Goal: Information Seeking & Learning: Learn about a topic

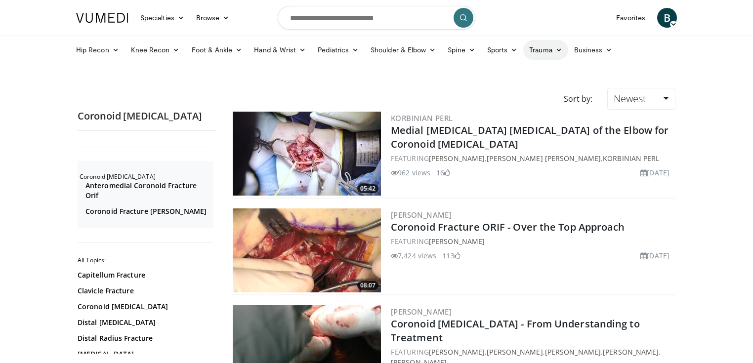
click at [559, 49] on icon at bounding box center [559, 49] width 7 height 7
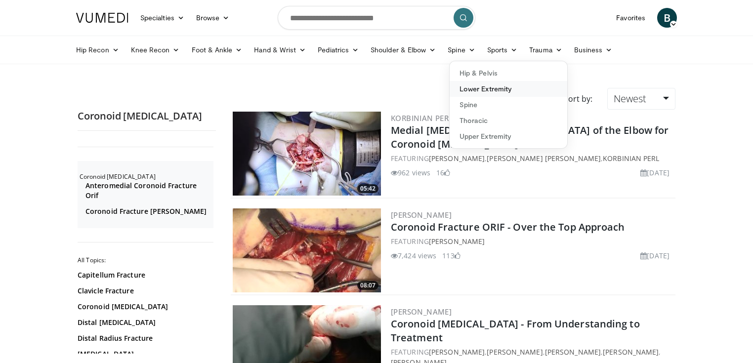
click at [481, 88] on link "Lower Extremity" at bounding box center [509, 89] width 118 height 16
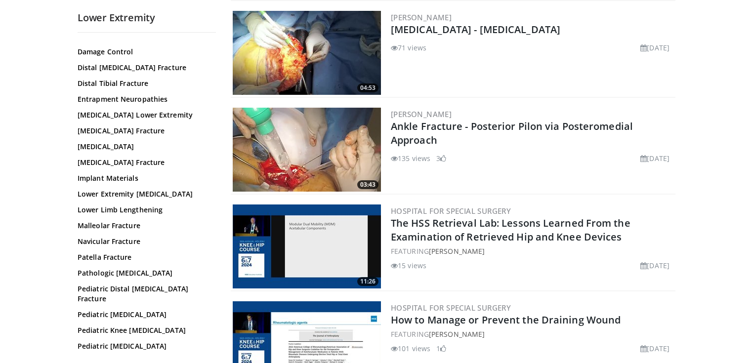
scroll to position [119, 0]
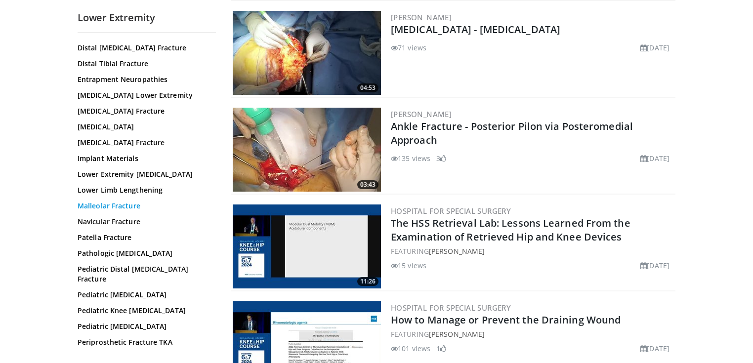
click at [106, 211] on link "Malleolar Fracture" at bounding box center [144, 206] width 133 height 10
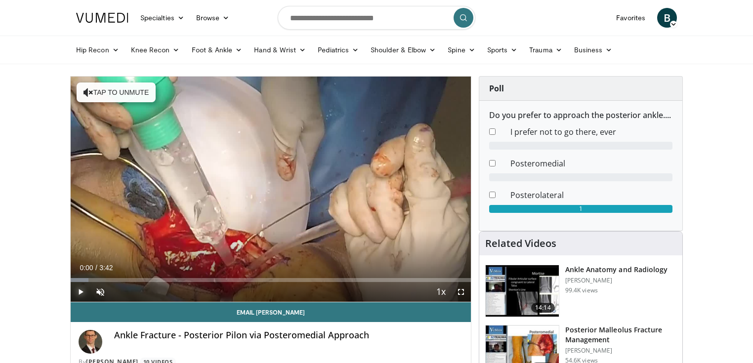
click at [77, 290] on span "Video Player" at bounding box center [81, 292] width 20 height 20
click at [98, 293] on span "Video Player" at bounding box center [100, 292] width 20 height 20
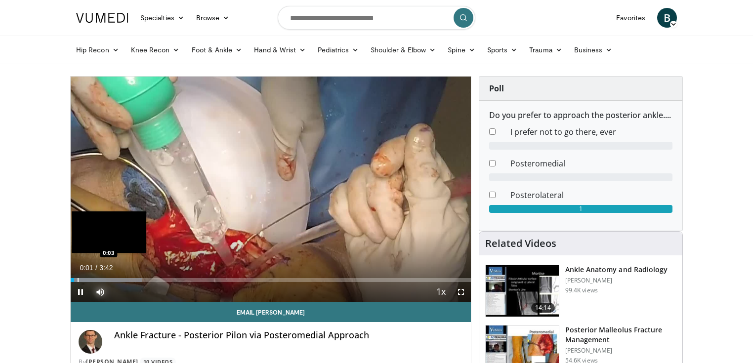
click at [78, 279] on div "Progress Bar" at bounding box center [78, 280] width 1 height 4
click at [89, 279] on div "Progress Bar" at bounding box center [89, 280] width 1 height 4
click at [102, 279] on div "Progress Bar" at bounding box center [102, 280] width 1 height 4
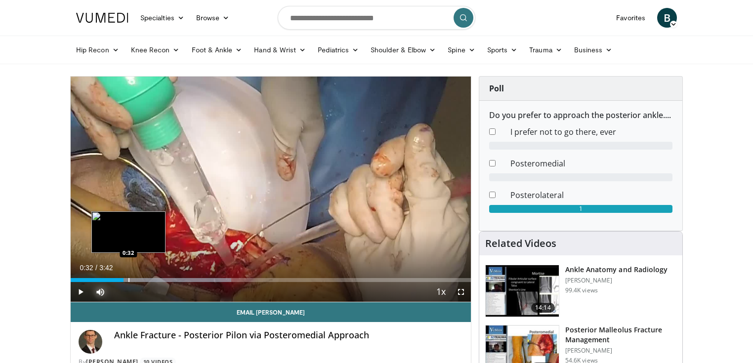
click at [129, 281] on div "Progress Bar" at bounding box center [129, 280] width 1 height 4
click at [144, 279] on div "Loaded : 44.57% 0:34 0:41" at bounding box center [271, 280] width 400 height 4
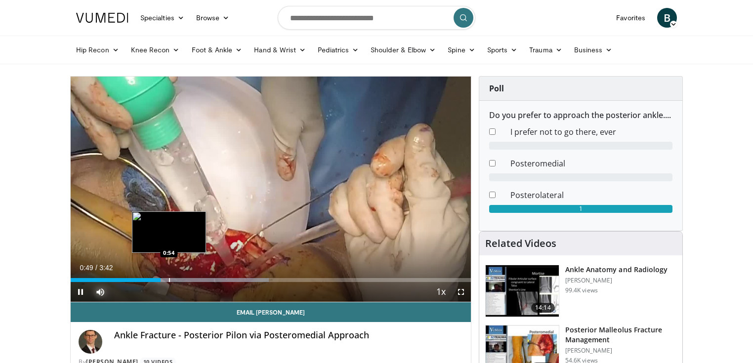
click at [169, 281] on div "Progress Bar" at bounding box center [169, 280] width 1 height 4
click at [182, 278] on div "Progress Bar" at bounding box center [182, 280] width 1 height 4
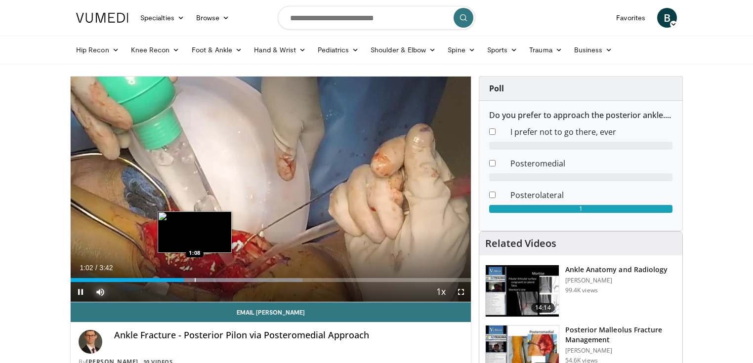
click at [195, 278] on div "Progress Bar" at bounding box center [195, 280] width 1 height 4
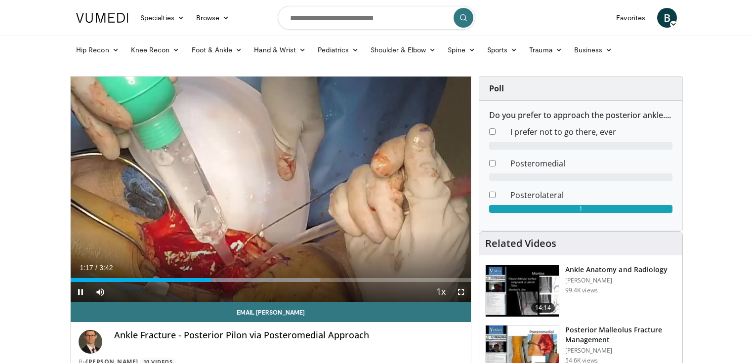
click at [459, 293] on span "Video Player" at bounding box center [461, 292] width 20 height 20
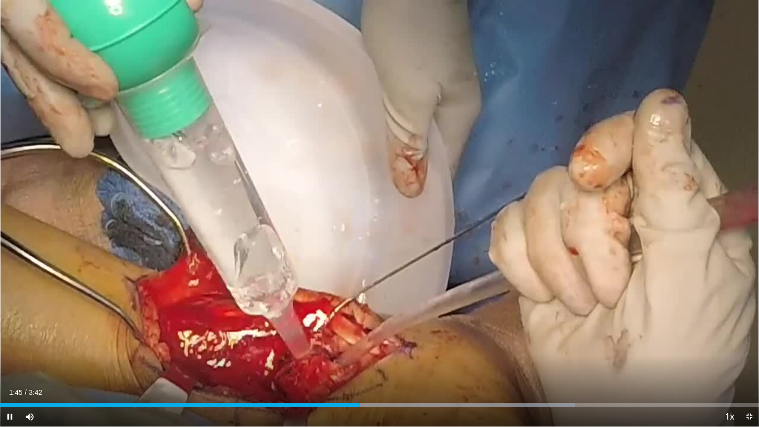
drag, startPoint x: 414, startPoint y: 311, endPoint x: 224, endPoint y: 390, distance: 205.7
click at [414, 311] on div "10 seconds Tap to unmute" at bounding box center [379, 213] width 759 height 427
click at [72, 363] on div "Loaded : 75.79% 1:45 0:21" at bounding box center [379, 401] width 759 height 9
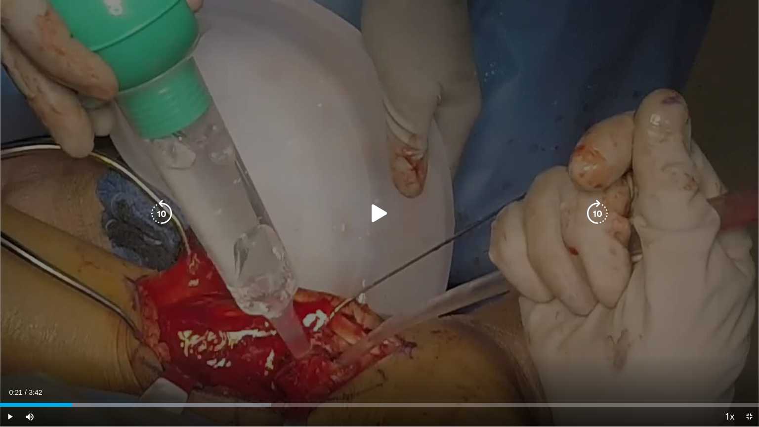
click at [81, 359] on div "10 seconds Tap to unmute" at bounding box center [379, 213] width 759 height 427
click at [84, 363] on div "10 seconds Tap to unmute" at bounding box center [379, 213] width 759 height 427
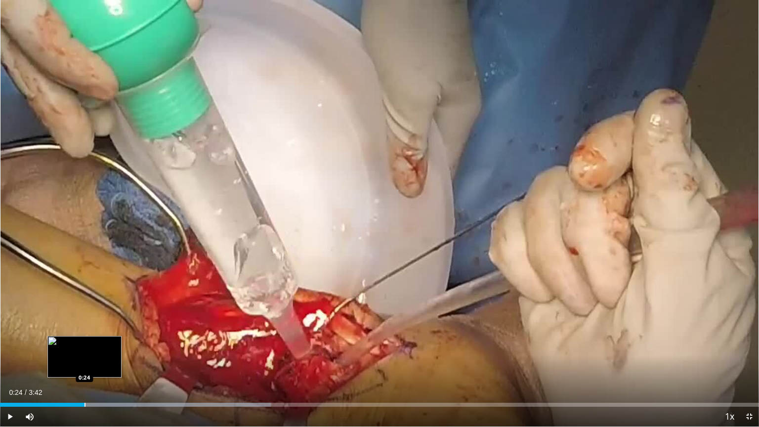
click at [85, 363] on div "Loaded : 35.65% 0:24 0:24" at bounding box center [379, 401] width 759 height 9
click at [77, 363] on div "Loaded : 36.01% 0:24 0:22" at bounding box center [379, 401] width 759 height 9
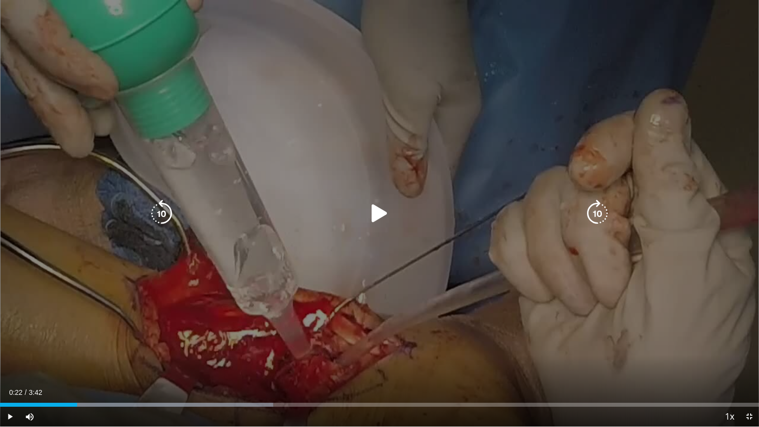
click at [377, 210] on icon "Video Player" at bounding box center [380, 214] width 28 height 28
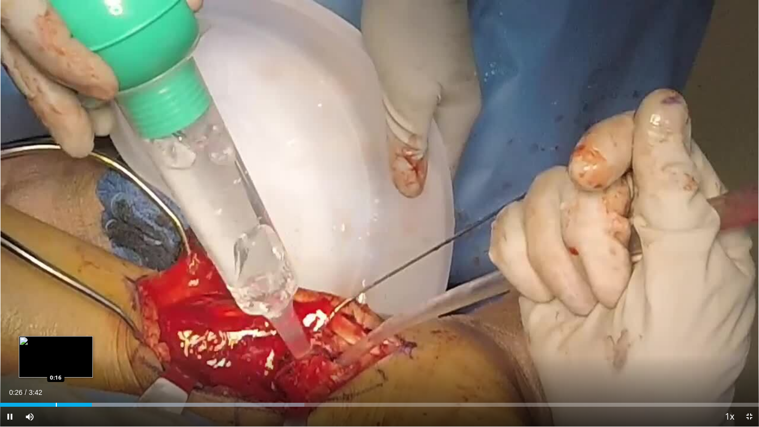
click at [56, 363] on div "Progress Bar" at bounding box center [56, 405] width 1 height 4
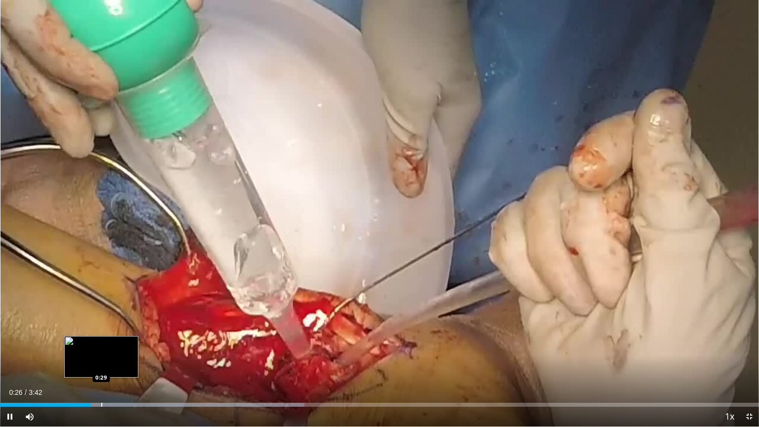
click at [101, 363] on div "Progress Bar" at bounding box center [101, 405] width 1 height 4
click at [122, 363] on div "Progress Bar" at bounding box center [122, 405] width 1 height 4
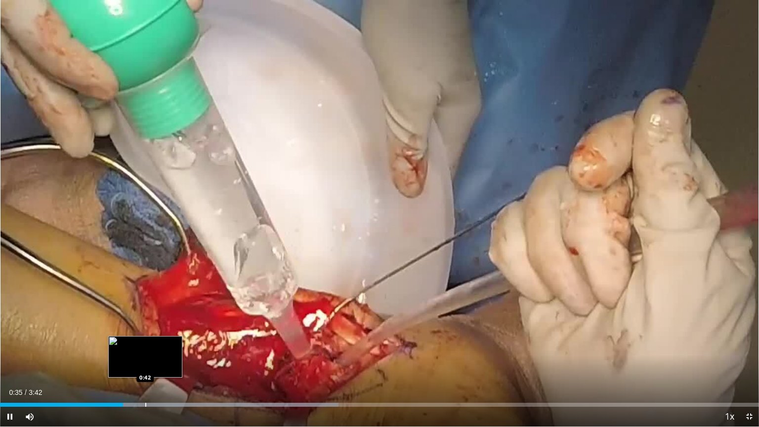
click at [145, 363] on div "Progress Bar" at bounding box center [145, 405] width 1 height 4
click at [166, 363] on div "Progress Bar" at bounding box center [165, 405] width 1 height 4
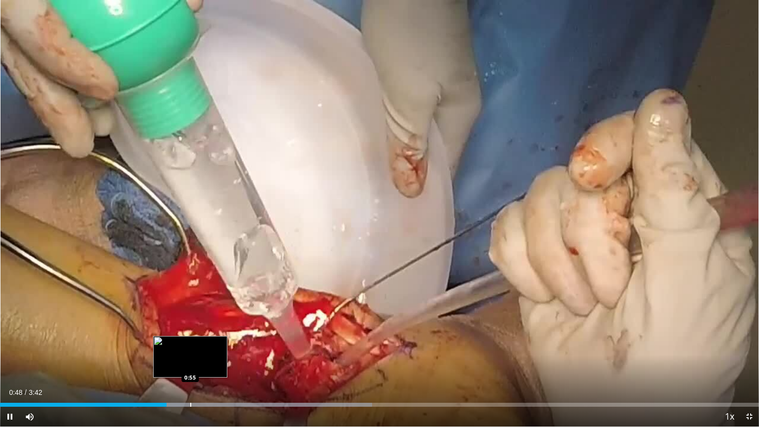
click at [190, 363] on div "Progress Bar" at bounding box center [190, 405] width 1 height 4
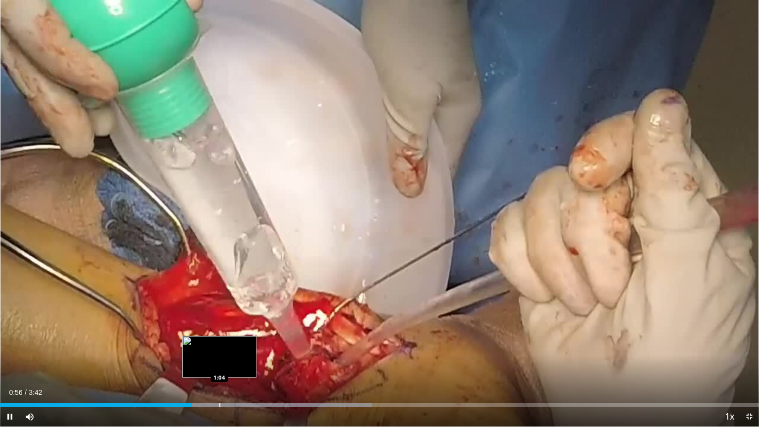
click at [219, 363] on div "Progress Bar" at bounding box center [219, 405] width 1 height 4
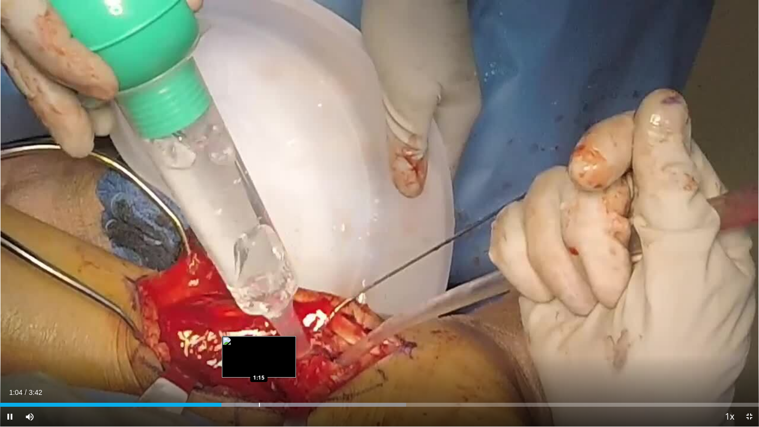
click at [259, 363] on div "Progress Bar" at bounding box center [259, 405] width 1 height 4
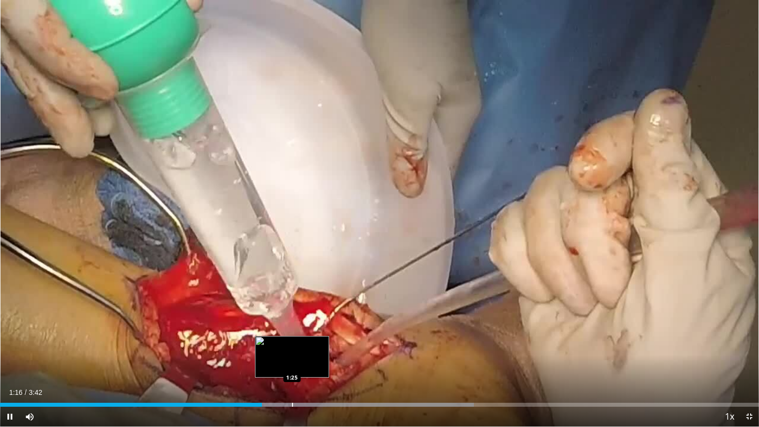
click at [292, 363] on div "Progress Bar" at bounding box center [292, 405] width 1 height 4
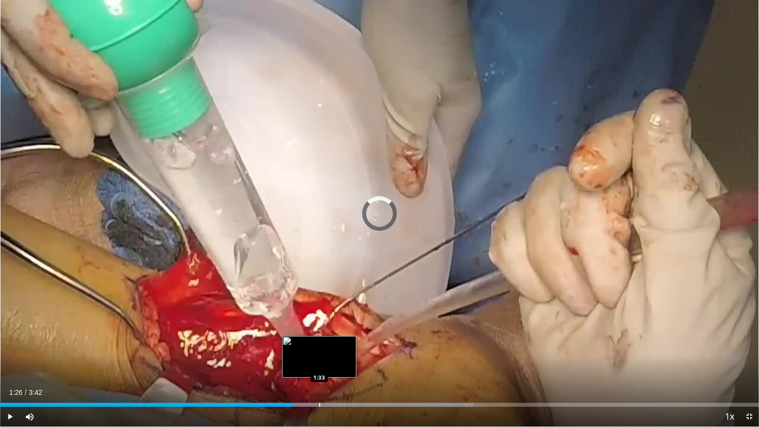
click at [319, 363] on div "Progress Bar" at bounding box center [319, 405] width 1 height 4
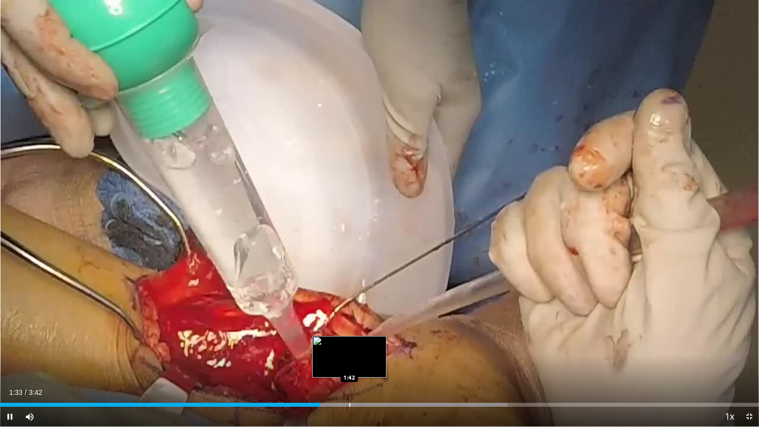
click at [350, 363] on div "Progress Bar" at bounding box center [350, 405] width 1 height 4
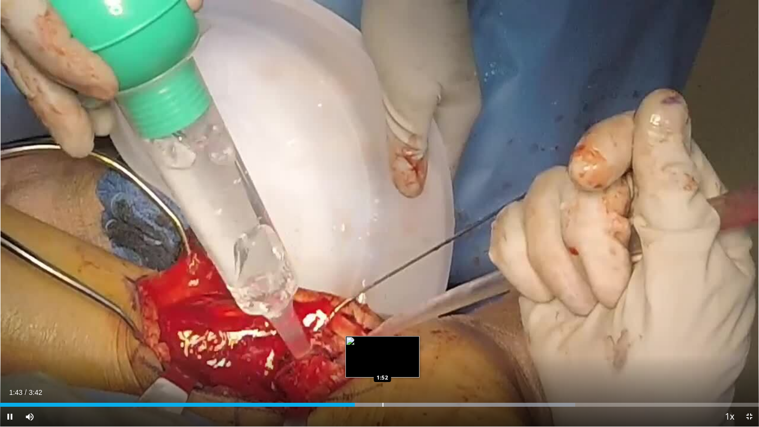
click at [384, 363] on div "Loaded : 75.79% 1:43 1:52" at bounding box center [379, 401] width 759 height 9
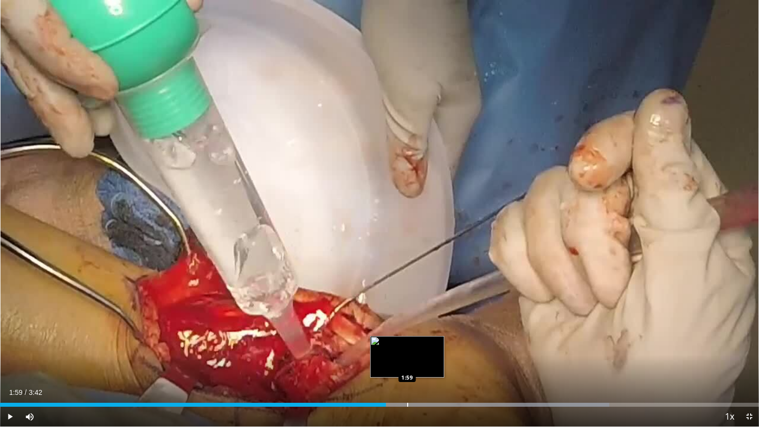
click at [407, 363] on div "Progress Bar" at bounding box center [448, 405] width 322 height 4
click at [429, 363] on div "Loaded : 81.02% 2:00 2:05" at bounding box center [379, 401] width 759 height 9
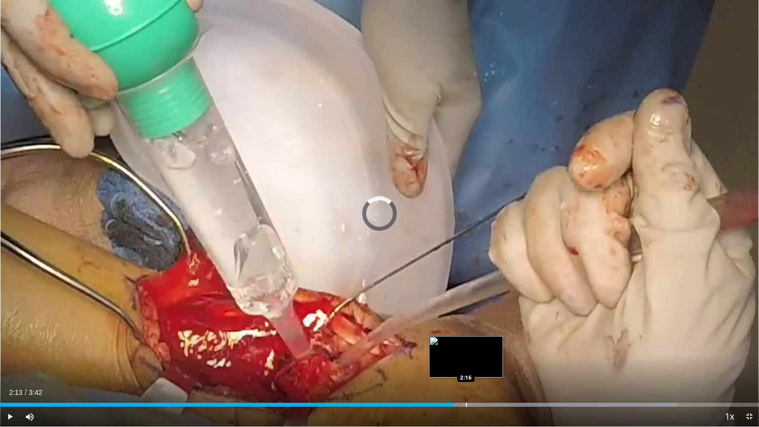
click at [467, 363] on div "Progress Bar" at bounding box center [466, 405] width 1 height 4
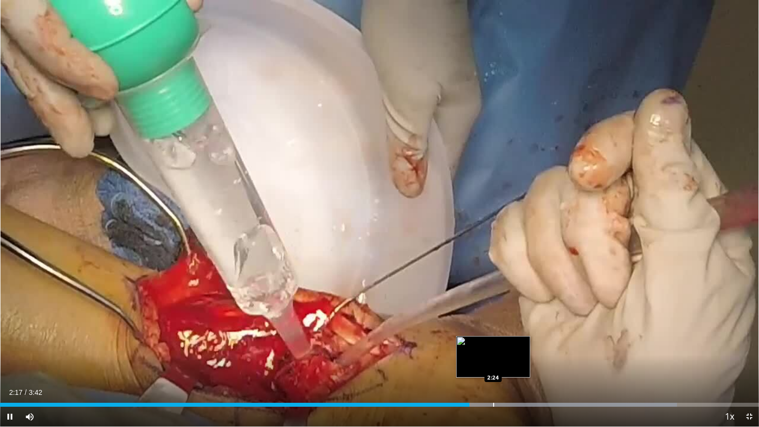
click at [493, 363] on div "Loaded : 89.18% 2:17 2:24" at bounding box center [379, 401] width 759 height 9
click at [512, 363] on div "Loaded : 93.64% 2:24 2:29" at bounding box center [379, 401] width 759 height 9
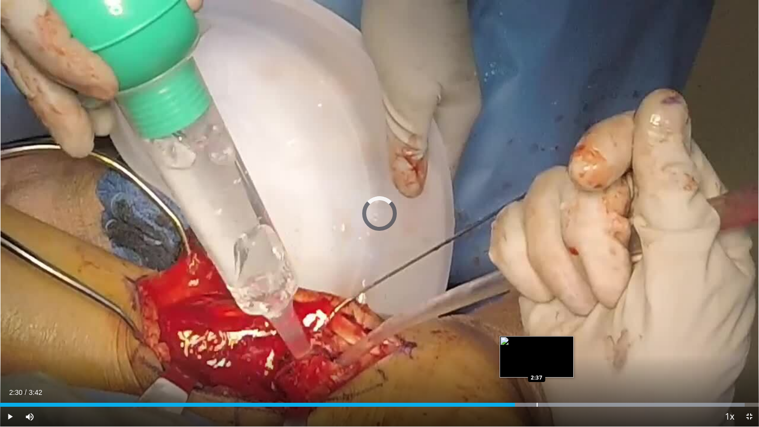
click at [536, 363] on div "Loaded : 98.10% 2:30 2:37" at bounding box center [379, 401] width 759 height 9
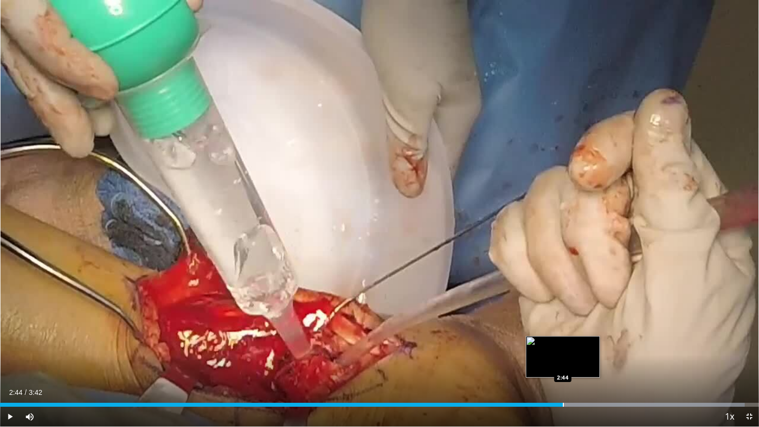
click at [563, 363] on div "Loaded : 98.10% 2:44 2:44" at bounding box center [379, 401] width 759 height 9
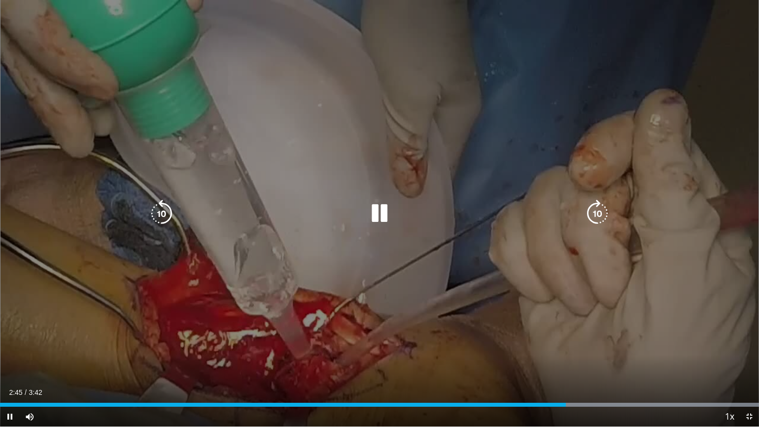
click at [483, 326] on div "10 seconds Tap to unmute" at bounding box center [379, 213] width 759 height 427
click at [507, 353] on div "10 seconds Tap to unmute" at bounding box center [379, 213] width 759 height 427
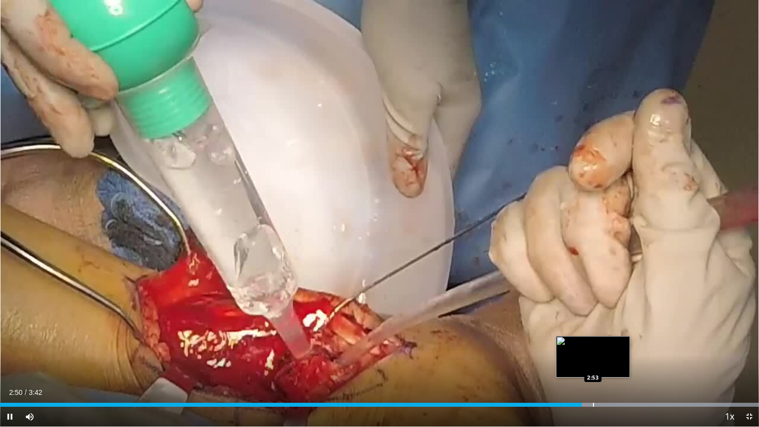
click at [595, 363] on div "Loaded : 100.00% 2:50 2:53" at bounding box center [379, 405] width 759 height 4
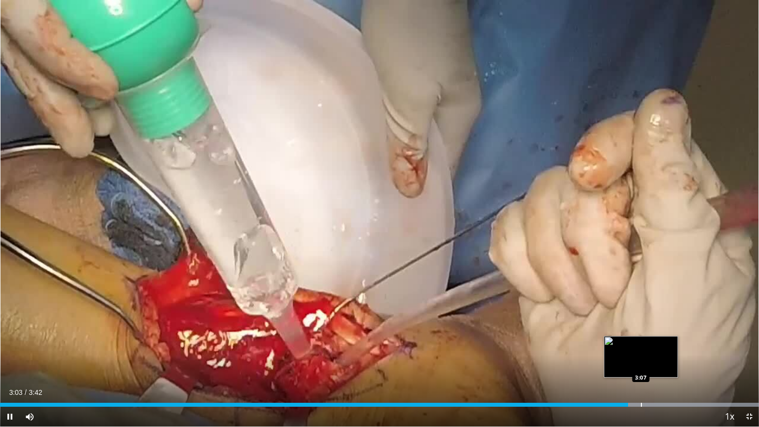
click at [641, 363] on div "Progress Bar" at bounding box center [641, 405] width 1 height 4
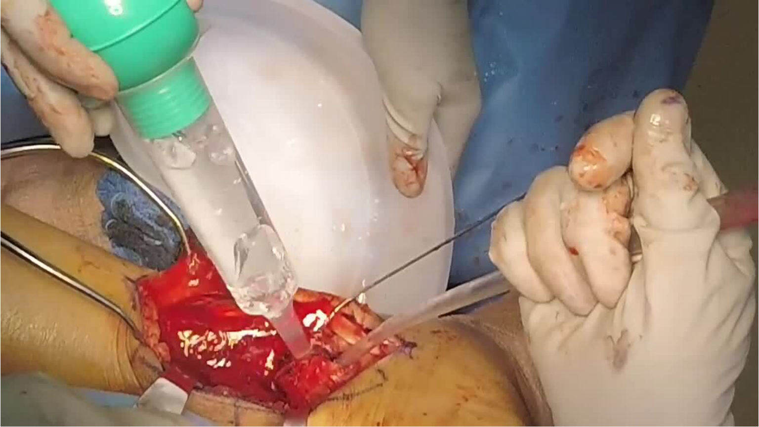
click at [667, 363] on video-js "**********" at bounding box center [379, 213] width 759 height 427
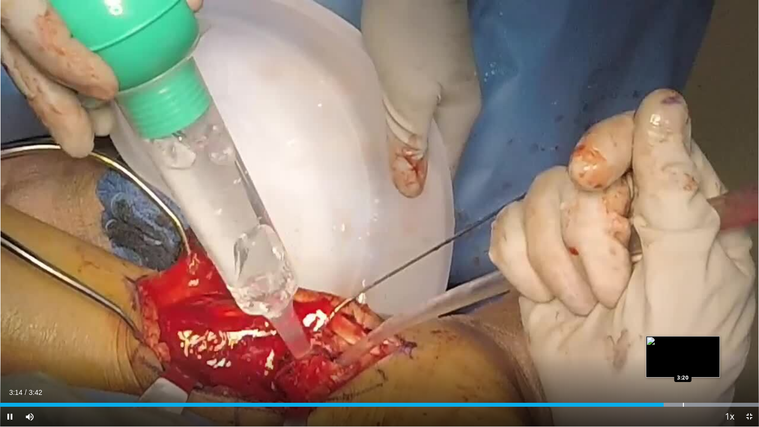
click at [683, 363] on div "Progress Bar" at bounding box center [683, 405] width 1 height 4
click at [697, 363] on div "Progress Bar" at bounding box center [697, 405] width 1 height 4
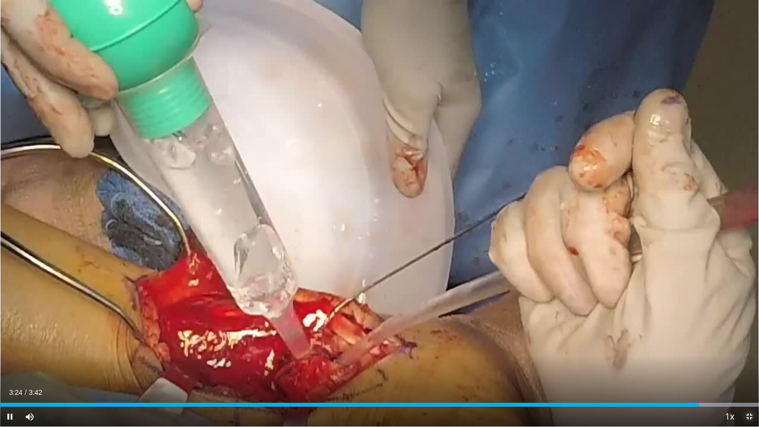
click at [749, 363] on video-js "**********" at bounding box center [379, 213] width 759 height 427
click at [748, 363] on span "Video Player" at bounding box center [750, 417] width 20 height 20
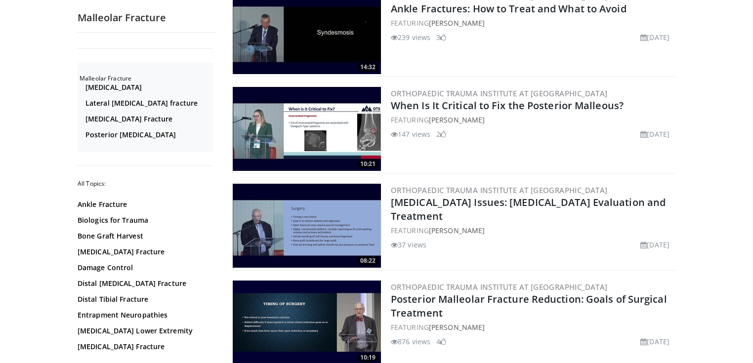
scroll to position [237, 0]
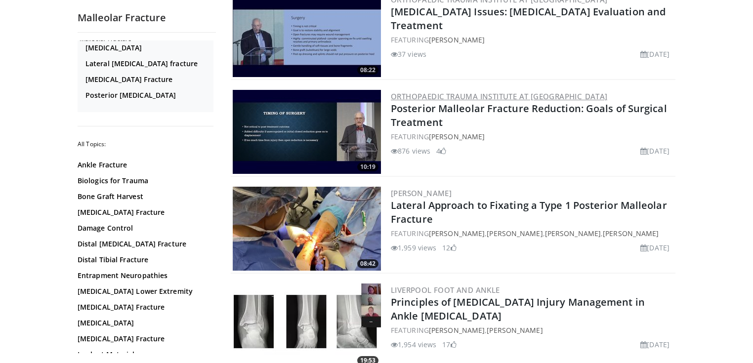
scroll to position [435, 0]
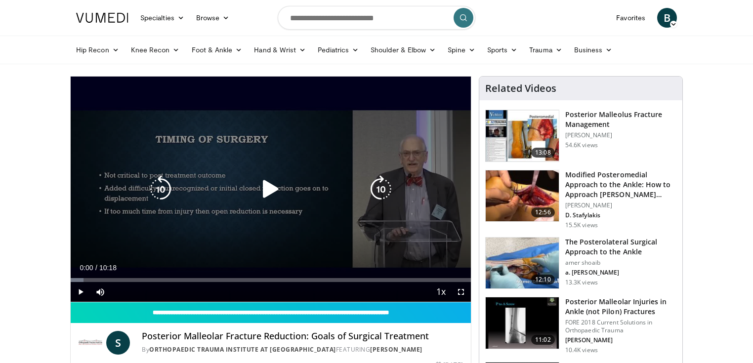
click at [268, 190] on icon "Video Player" at bounding box center [271, 189] width 28 height 28
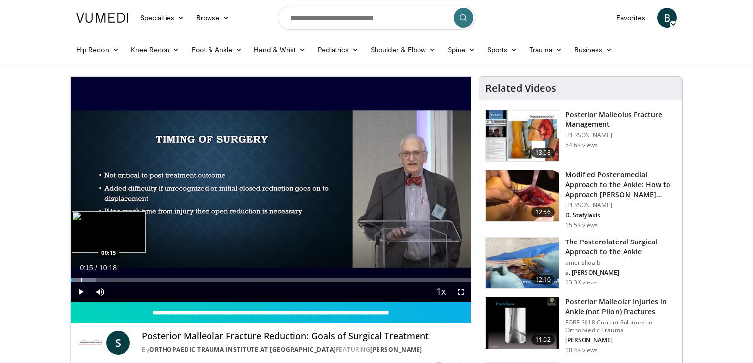
click at [81, 281] on div "Progress Bar" at bounding box center [81, 280] width 1 height 4
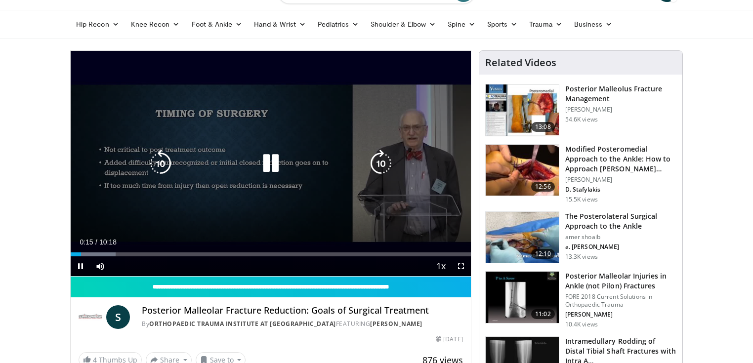
scroll to position [40, 0]
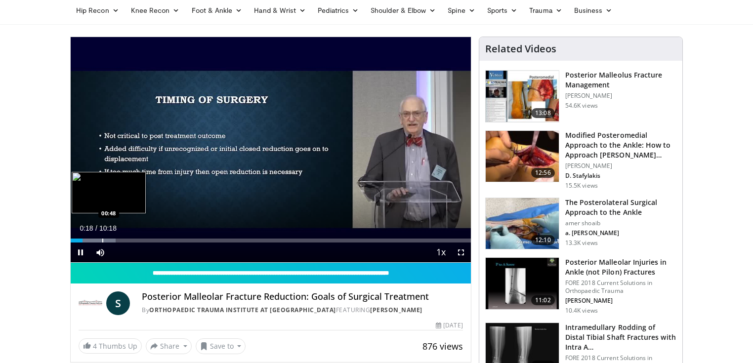
click at [101, 241] on div "Progress Bar" at bounding box center [93, 241] width 45 height 4
click at [115, 239] on div "Progress Bar" at bounding box center [115, 241] width 1 height 4
click at [127, 239] on div "Progress Bar" at bounding box center [127, 241] width 1 height 4
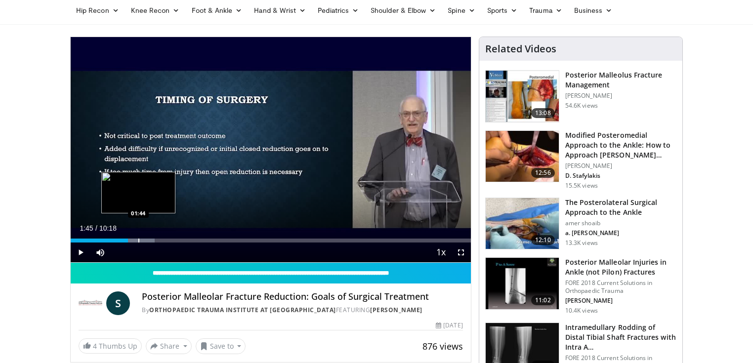
click at [138, 239] on div "Progress Bar" at bounding box center [138, 241] width 1 height 4
click at [152, 239] on div "Progress Bar" at bounding box center [152, 241] width 1 height 4
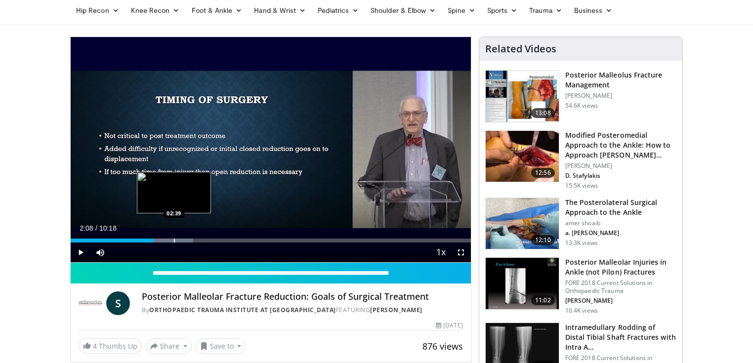
click at [174, 241] on div "Progress Bar" at bounding box center [174, 241] width 1 height 4
click at [189, 241] on div "Progress Bar" at bounding box center [187, 241] width 63 height 4
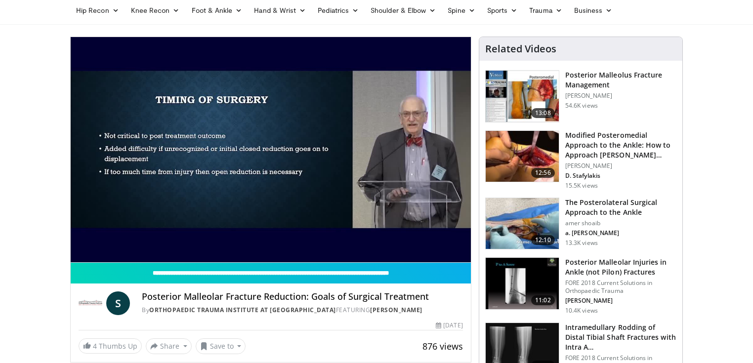
click at [206, 240] on div "10 seconds Tap to unmute" at bounding box center [271, 149] width 400 height 225
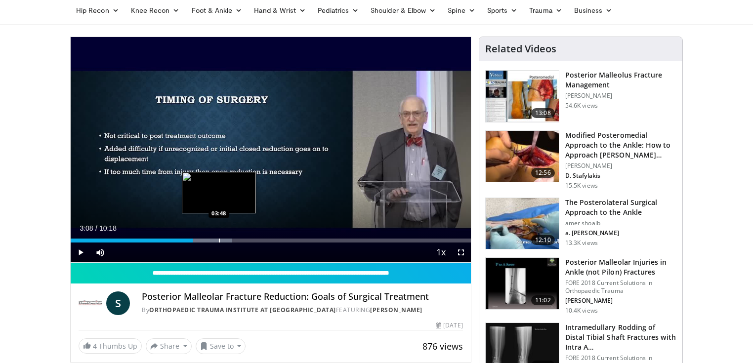
click at [218, 241] on div "Loaded : 40.36% 03:08 03:48" at bounding box center [271, 241] width 400 height 4
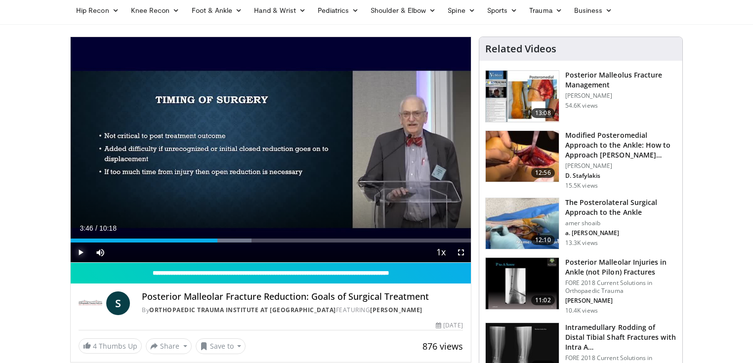
click at [82, 252] on span "Video Player" at bounding box center [81, 253] width 20 height 20
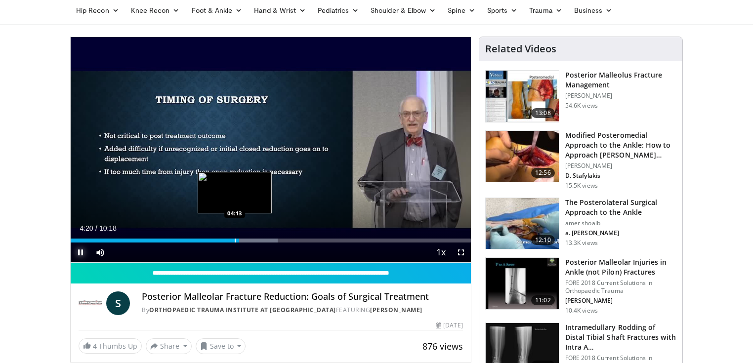
click at [235, 241] on div "Progress Bar" at bounding box center [235, 241] width 1 height 4
click at [256, 240] on div "Progress Bar" at bounding box center [256, 241] width 1 height 4
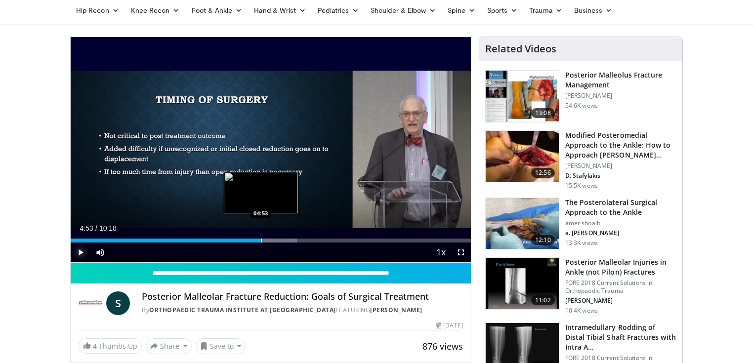
click at [261, 240] on div "Progress Bar" at bounding box center [261, 241] width 1 height 4
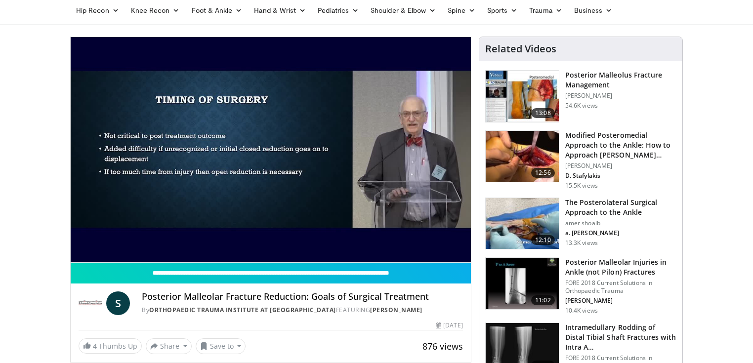
click at [270, 239] on video-js "**********" at bounding box center [271, 150] width 400 height 226
click at [274, 240] on video-js "**********" at bounding box center [271, 150] width 400 height 226
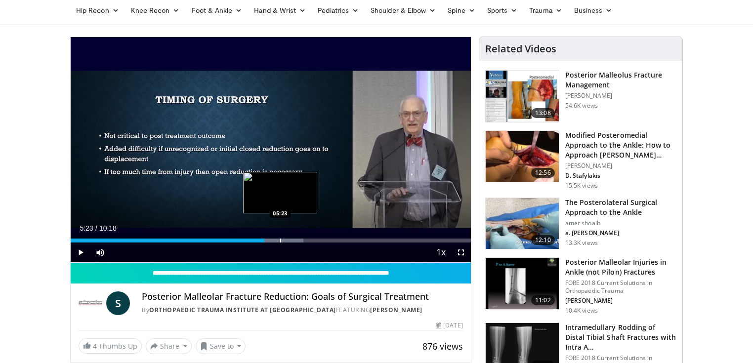
click at [280, 241] on div "Progress Bar" at bounding box center [280, 241] width 1 height 4
click at [290, 241] on div "Progress Bar" at bounding box center [290, 241] width 1 height 4
click at [300, 241] on div "Progress Bar" at bounding box center [300, 241] width 1 height 4
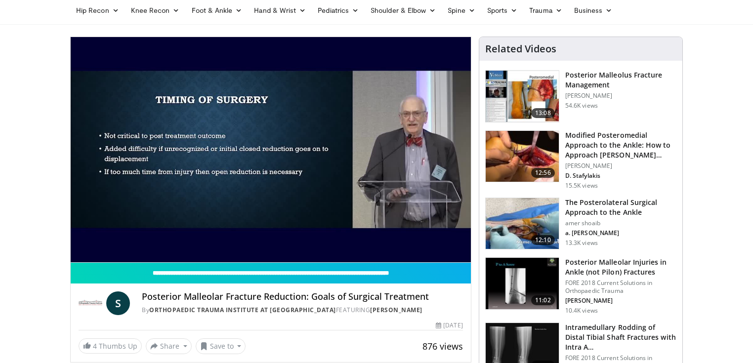
click at [311, 240] on div "10 seconds Tap to unmute" at bounding box center [271, 149] width 400 height 225
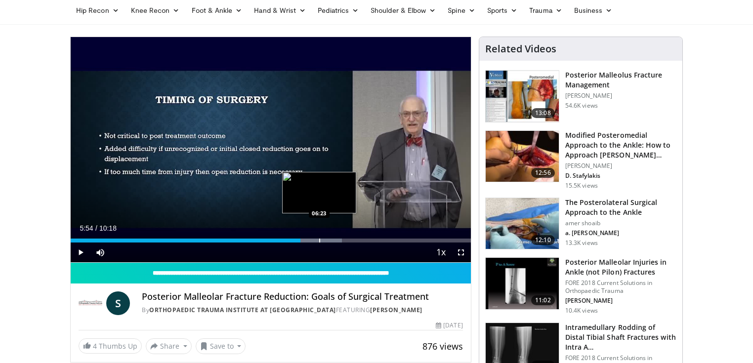
click at [319, 240] on div "Progress Bar" at bounding box center [319, 241] width 1 height 4
click at [330, 239] on div "Progress Bar" at bounding box center [330, 241] width 1 height 4
click at [342, 239] on div "Progress Bar" at bounding box center [342, 241] width 1 height 4
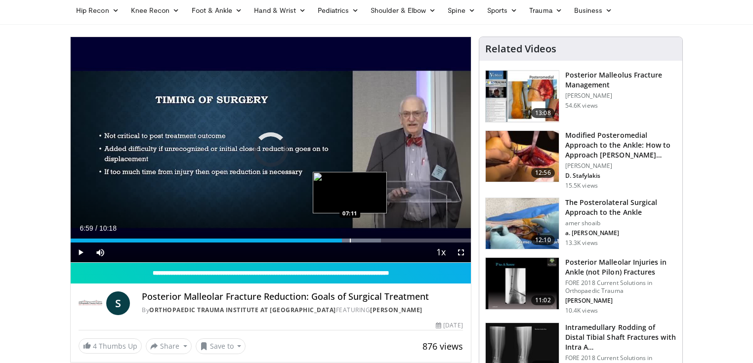
click at [350, 239] on div "Progress Bar" at bounding box center [350, 241] width 1 height 4
click at [362, 239] on div "Progress Bar" at bounding box center [362, 241] width 1 height 4
click at [373, 239] on div "Progress Bar" at bounding box center [373, 241] width 1 height 4
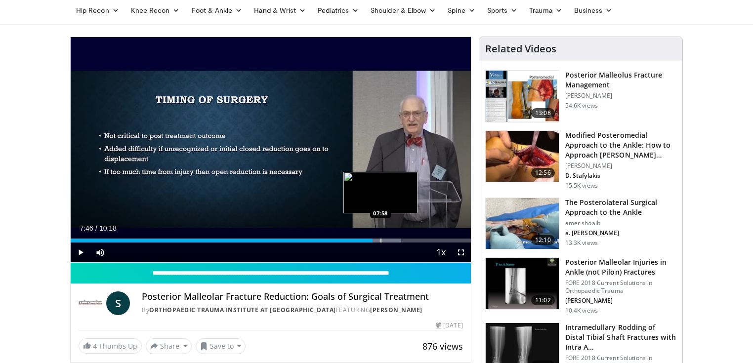
click at [381, 240] on div "Progress Bar" at bounding box center [381, 241] width 1 height 4
click at [388, 240] on div "Progress Bar" at bounding box center [388, 241] width 1 height 4
click at [397, 240] on div "Progress Bar" at bounding box center [397, 241] width 1 height 4
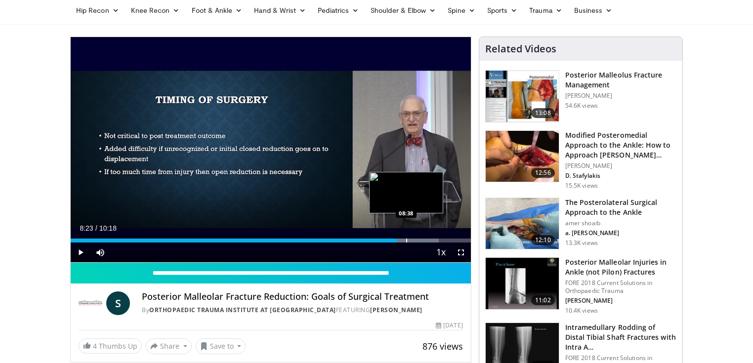
click at [406, 239] on div "Progress Bar" at bounding box center [406, 241] width 1 height 4
click at [423, 239] on div "Progress Bar" at bounding box center [423, 241] width 1 height 4
click at [430, 239] on div "Progress Bar" at bounding box center [430, 241] width 1 height 4
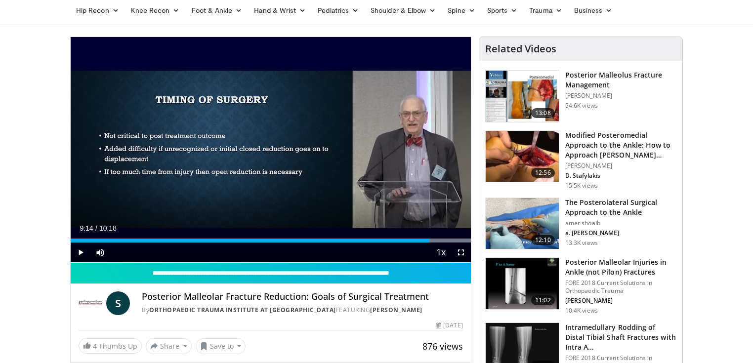
click at [524, 290] on img at bounding box center [522, 283] width 73 height 51
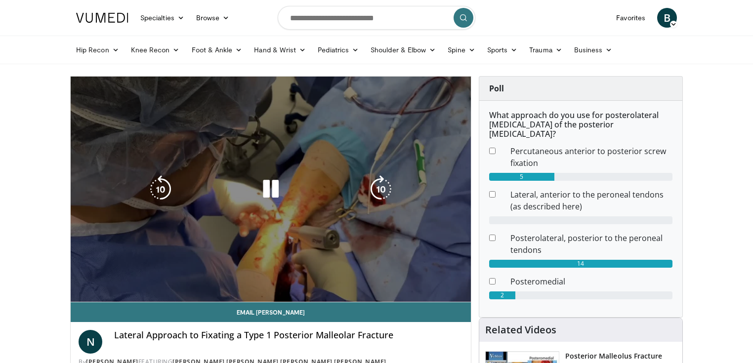
click at [83, 278] on div "10 seconds Tap to unmute" at bounding box center [271, 189] width 400 height 225
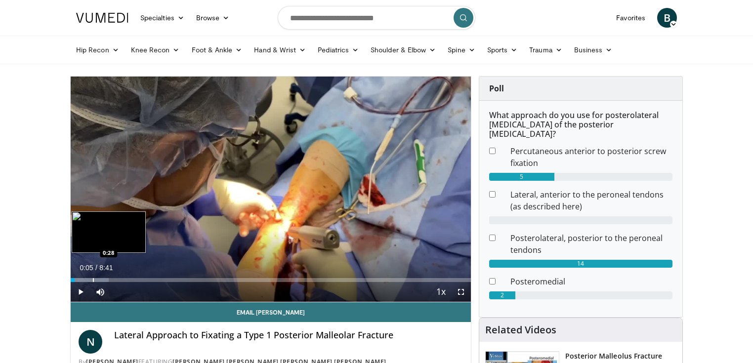
click at [93, 278] on div "Progress Bar" at bounding box center [93, 280] width 1 height 4
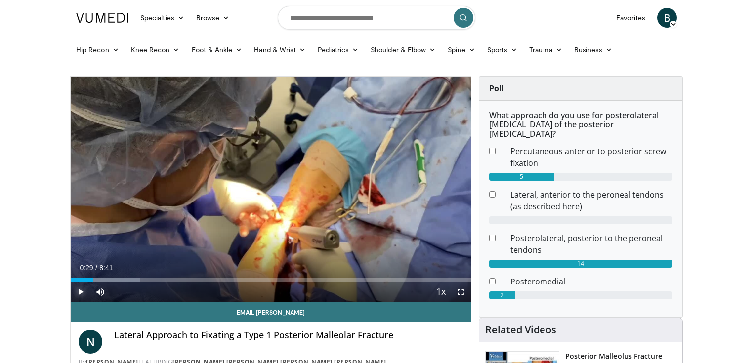
click at [81, 293] on span "Video Player" at bounding box center [81, 292] width 20 height 20
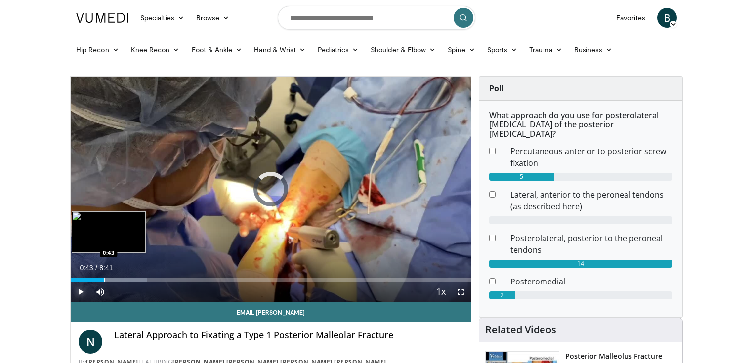
click at [104, 280] on div "Progress Bar" at bounding box center [104, 280] width 1 height 4
click at [103, 279] on div "0:53" at bounding box center [91, 280] width 41 height 4
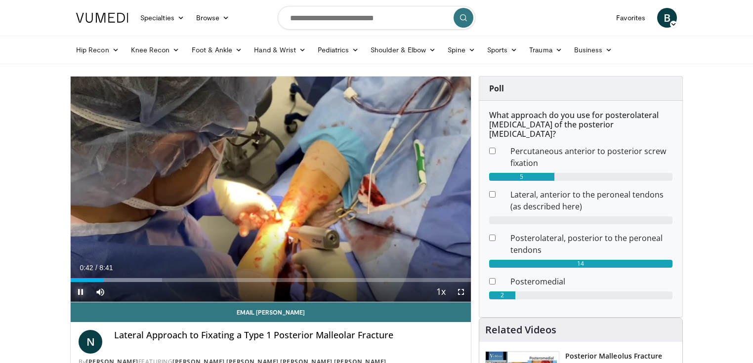
click at [82, 290] on span "Video Player" at bounding box center [81, 292] width 20 height 20
click at [81, 291] on span "Video Player" at bounding box center [81, 292] width 20 height 20
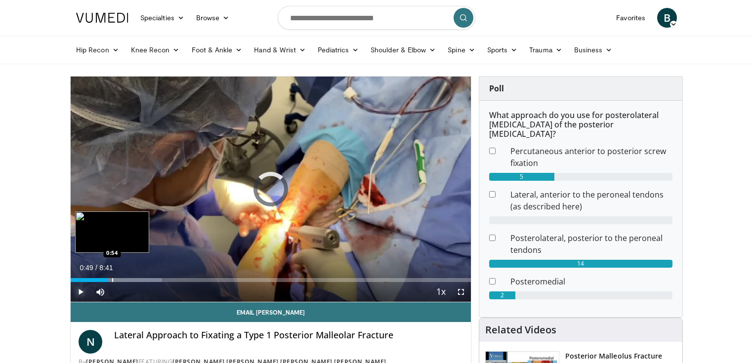
click at [112, 279] on div "Progress Bar" at bounding box center [112, 280] width 1 height 4
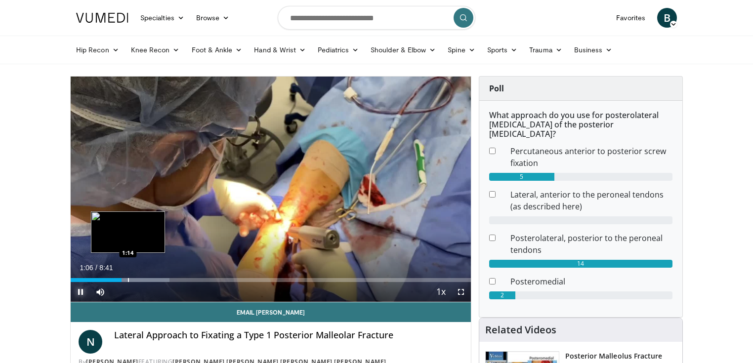
click at [128, 279] on div "Progress Bar" at bounding box center [128, 280] width 1 height 4
click at [140, 278] on div "Progress Bar" at bounding box center [140, 280] width 1 height 4
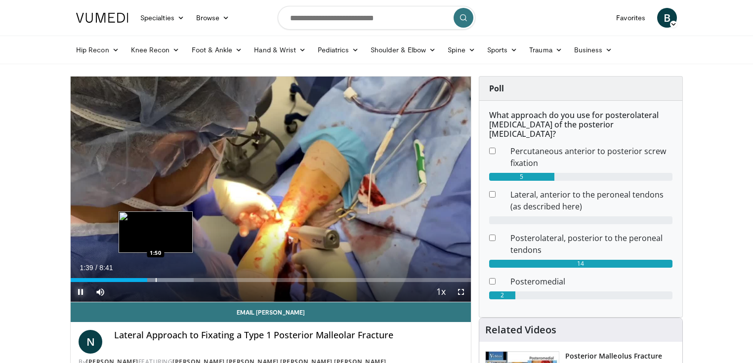
click at [156, 280] on div "Progress Bar" at bounding box center [156, 280] width 1 height 4
click at [79, 291] on span "Video Player" at bounding box center [81, 292] width 20 height 20
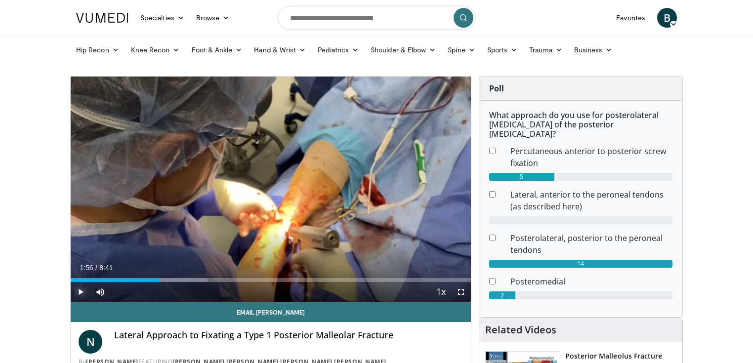
click at [78, 293] on span "Video Player" at bounding box center [81, 292] width 20 height 20
click at [166, 279] on div "Progress Bar" at bounding box center [166, 280] width 1 height 4
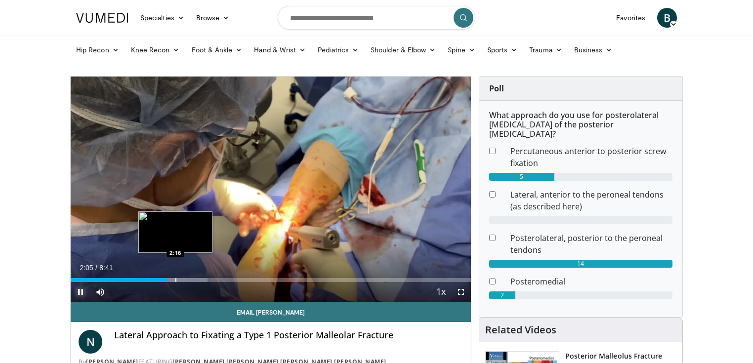
click at [175, 279] on div "Progress Bar" at bounding box center [175, 280] width 1 height 4
click at [185, 279] on div "Progress Bar" at bounding box center [185, 280] width 1 height 4
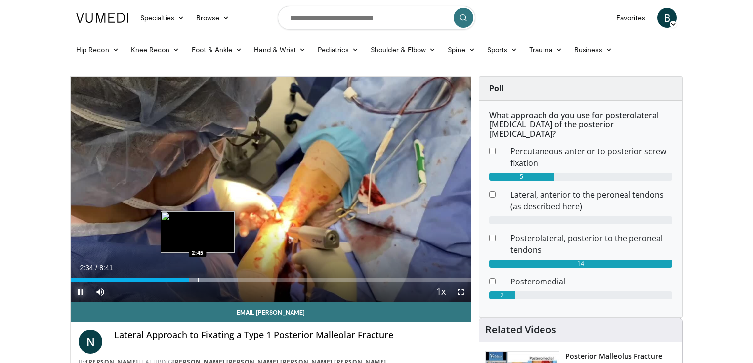
click at [198, 279] on div "Progress Bar" at bounding box center [198, 280] width 1 height 4
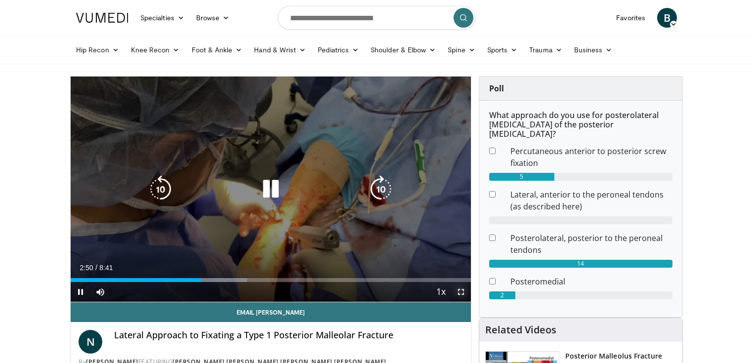
drag, startPoint x: 462, startPoint y: 294, endPoint x: 461, endPoint y: 341, distance: 47.0
click at [462, 293] on span "Video Player" at bounding box center [461, 292] width 20 height 20
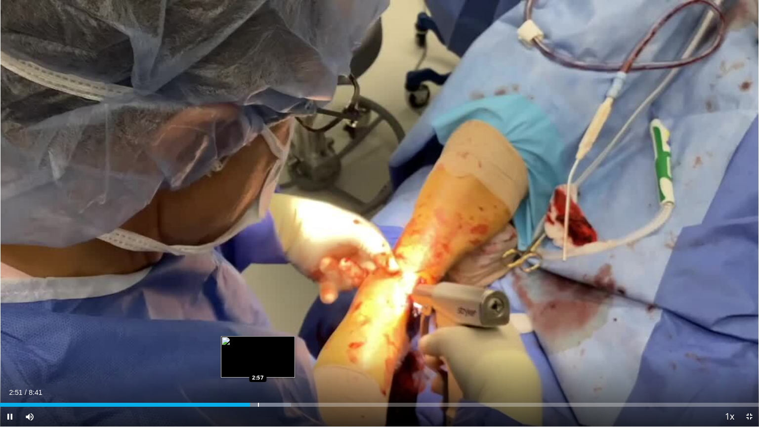
click at [258, 363] on div "Progress Bar" at bounding box center [258, 405] width 1 height 4
click at [271, 363] on div "Progress Bar" at bounding box center [270, 405] width 1 height 4
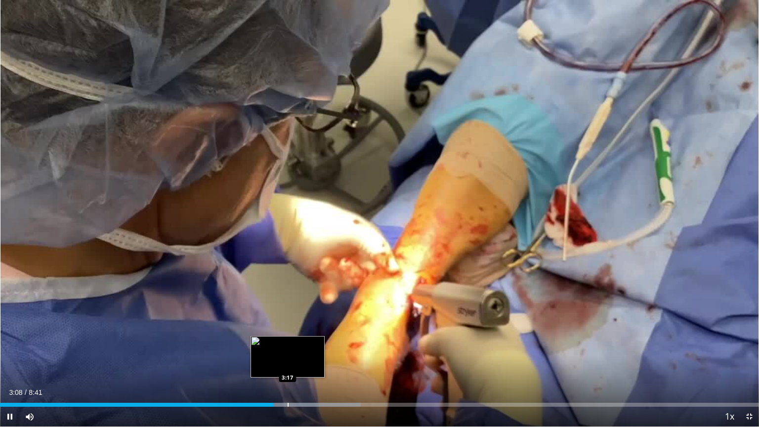
click at [288, 363] on div "Progress Bar" at bounding box center [288, 405] width 1 height 4
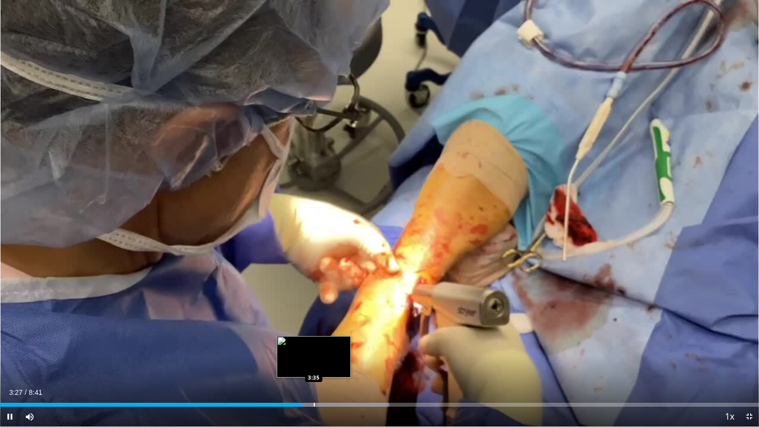
click at [314, 363] on div "Progress Bar" at bounding box center [314, 405] width 1 height 4
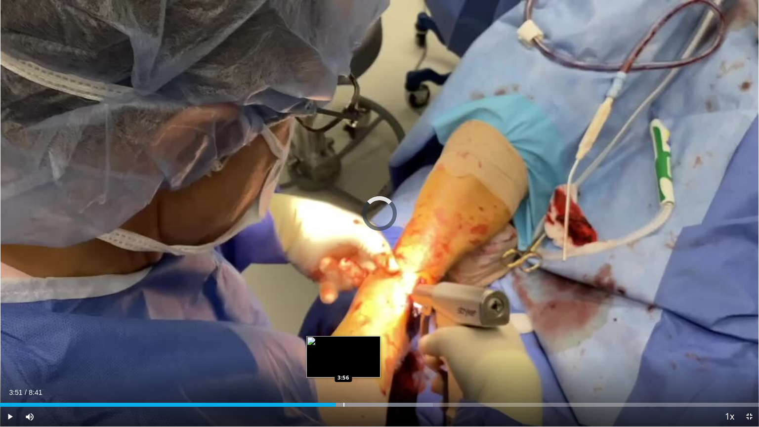
click at [344, 363] on div "Progress Bar" at bounding box center [344, 405] width 1 height 4
click at [354, 363] on div "Progress Bar" at bounding box center [354, 405] width 1 height 4
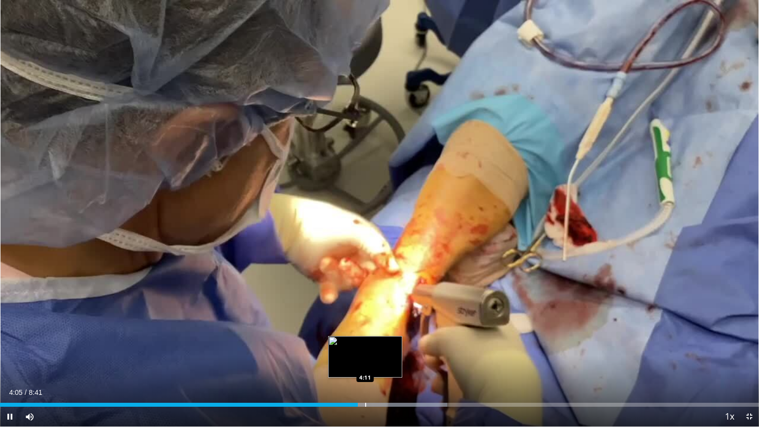
click at [365, 363] on div "Progress Bar" at bounding box center [365, 405] width 1 height 4
click at [376, 363] on div "Progress Bar" at bounding box center [375, 405] width 1 height 4
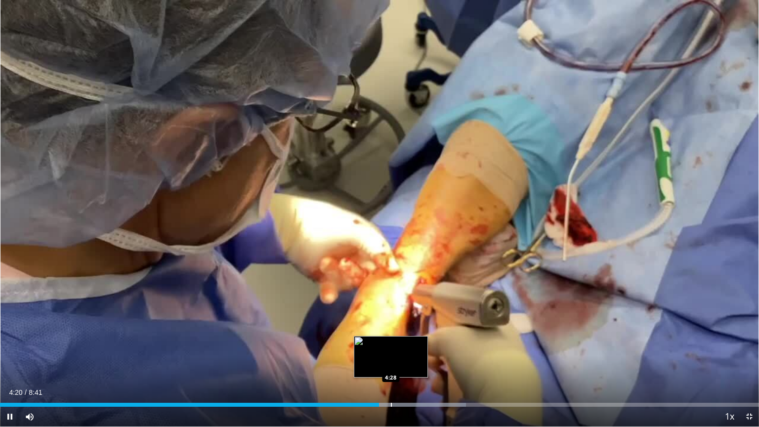
click at [391, 363] on div "Progress Bar" at bounding box center [391, 405] width 1 height 4
click at [411, 363] on div "Progress Bar" at bounding box center [411, 405] width 1 height 4
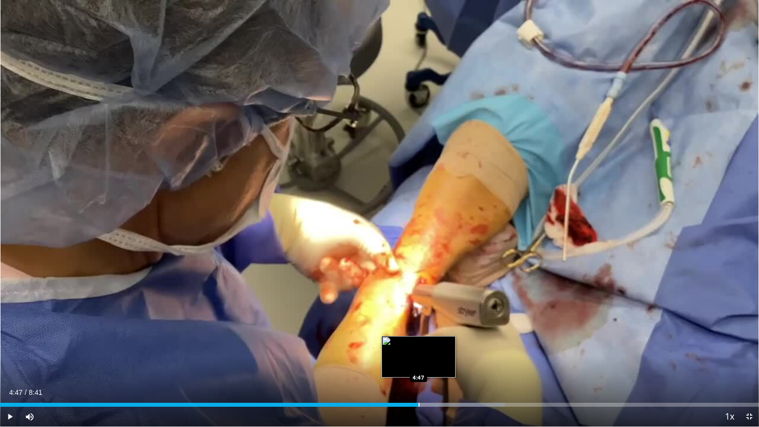
click at [419, 363] on div "Progress Bar" at bounding box center [419, 405] width 1 height 4
click at [435, 363] on div "Progress Bar" at bounding box center [435, 405] width 1 height 4
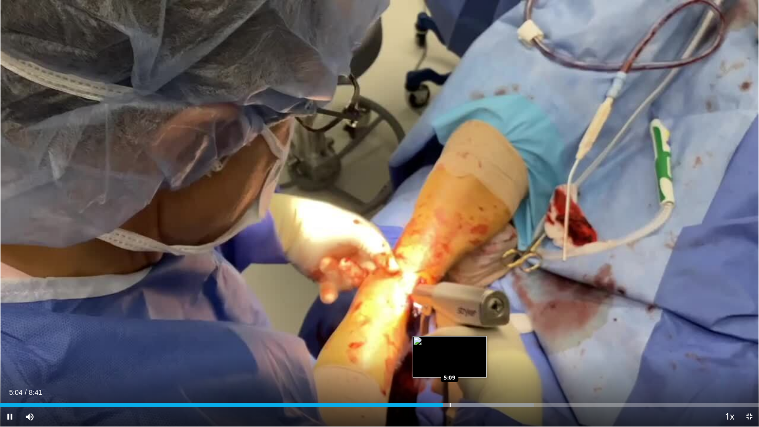
click at [450, 363] on div "Progress Bar" at bounding box center [450, 405] width 1 height 4
click at [460, 363] on div "Progress Bar" at bounding box center [460, 405] width 1 height 4
click at [471, 363] on div "Progress Bar" at bounding box center [471, 405] width 1 height 4
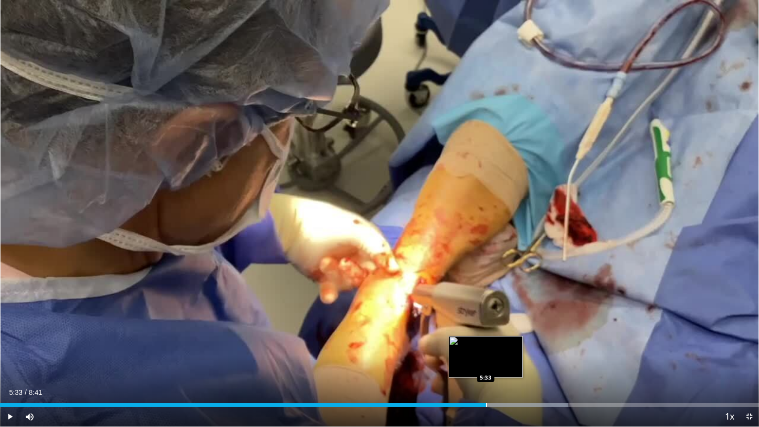
click at [486, 363] on div "Progress Bar" at bounding box center [486, 405] width 1 height 4
click at [494, 363] on div "Progress Bar" at bounding box center [494, 405] width 1 height 4
click at [505, 363] on div "Progress Bar" at bounding box center [505, 405] width 1 height 4
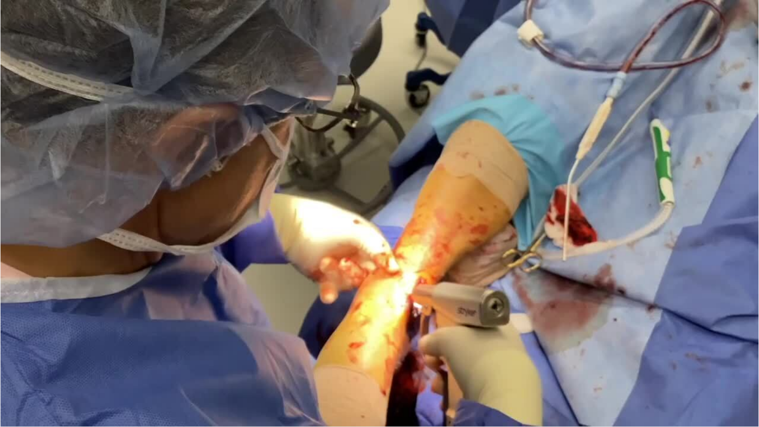
click at [517, 363] on video-js "**********" at bounding box center [379, 213] width 759 height 427
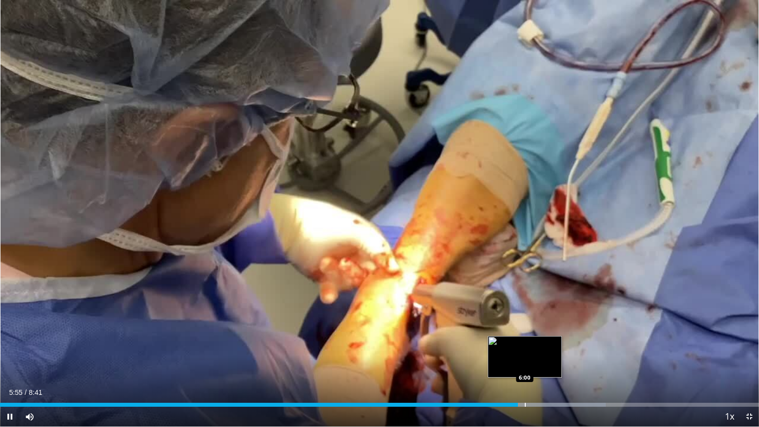
click at [525, 363] on div "Progress Bar" at bounding box center [525, 405] width 1 height 4
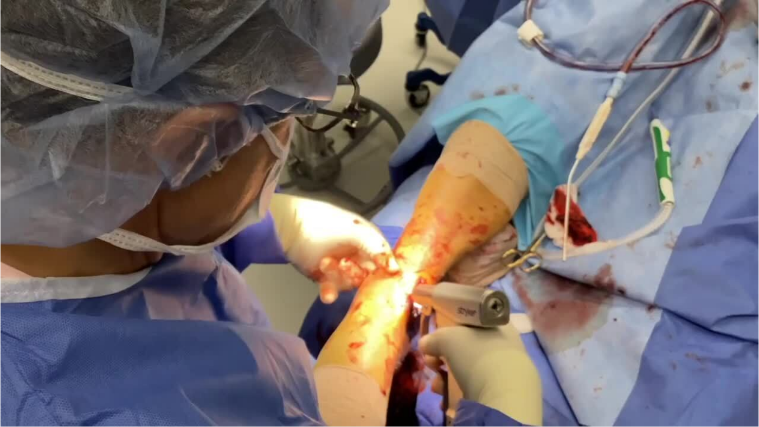
click at [536, 363] on div "10 seconds Tap to unmute" at bounding box center [379, 213] width 759 height 427
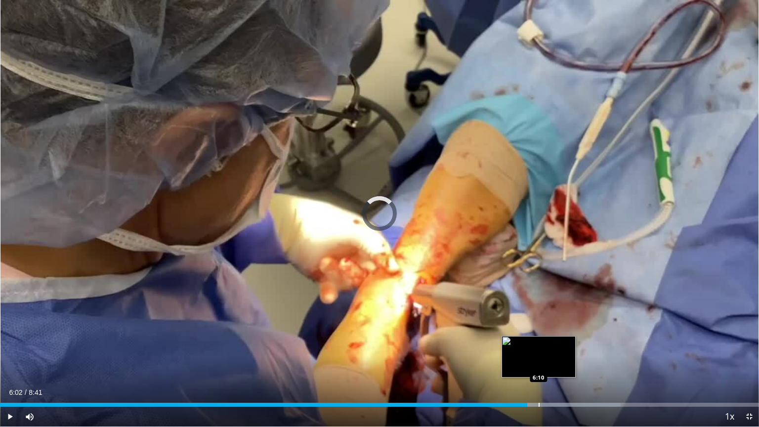
click at [539, 363] on div "Progress Bar" at bounding box center [539, 405] width 1 height 4
click at [548, 363] on div "Progress Bar" at bounding box center [548, 405] width 1 height 4
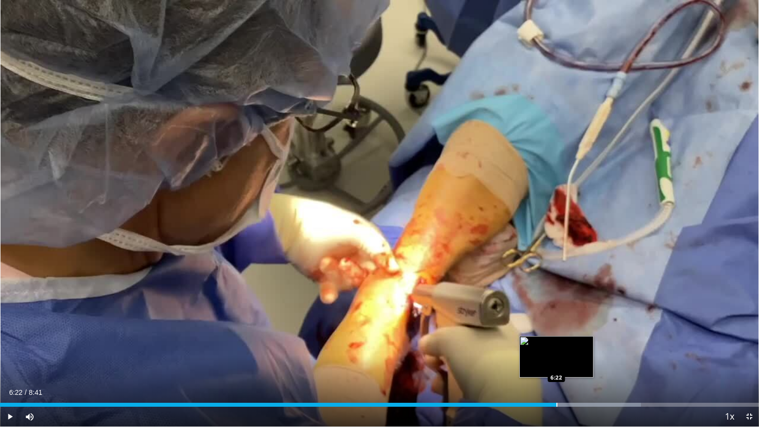
click at [557, 363] on div "Progress Bar" at bounding box center [557, 405] width 1 height 4
click at [570, 363] on div "Progress Bar" at bounding box center [570, 405] width 1 height 4
click at [577, 363] on div "Progress Bar" at bounding box center [577, 405] width 1 height 4
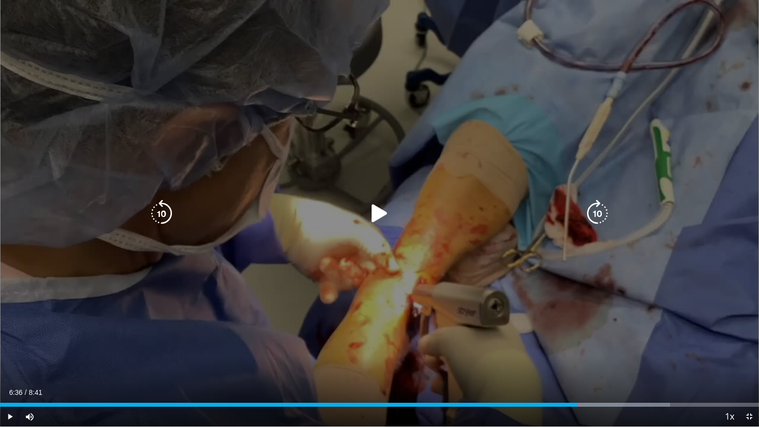
click at [376, 338] on div "10 seconds Tap to unmute" at bounding box center [379, 213] width 759 height 427
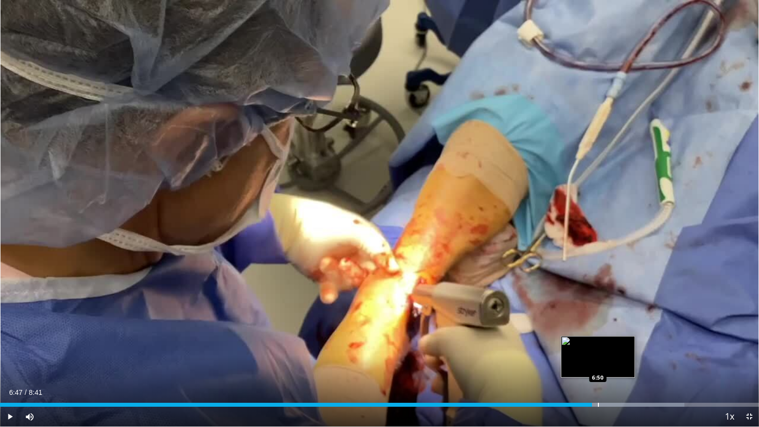
click at [598, 363] on div "Progress Bar" at bounding box center [598, 405] width 1 height 4
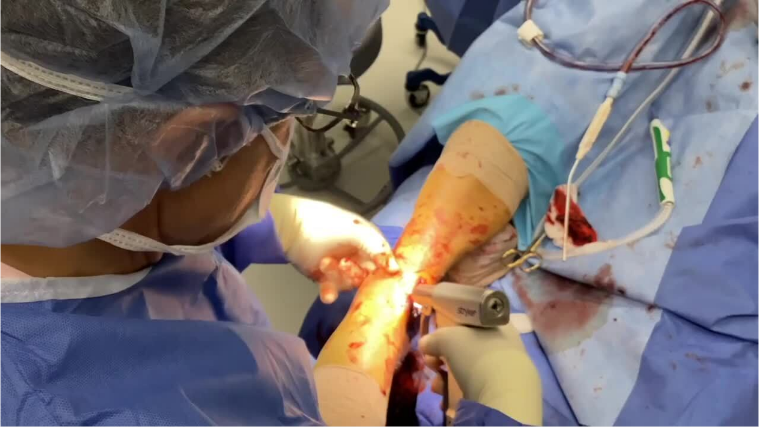
click at [611, 363] on div "10 seconds Tap to unmute" at bounding box center [379, 213] width 759 height 427
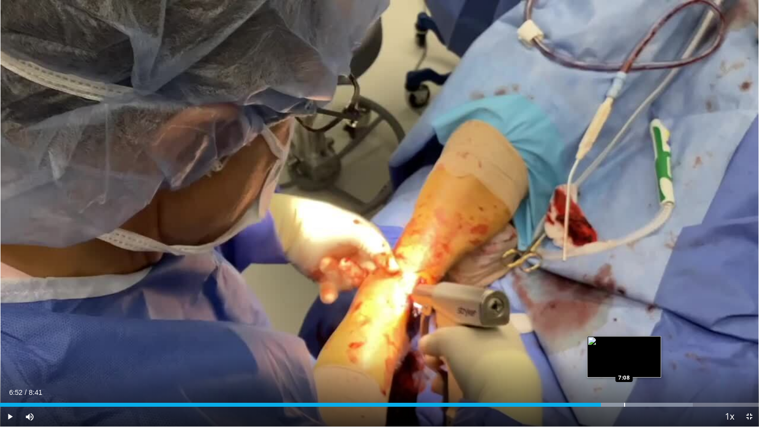
click at [624, 363] on div "Progress Bar" at bounding box center [624, 405] width 1 height 4
click at [635, 363] on div "Progress Bar" at bounding box center [635, 405] width 1 height 4
click at [648, 363] on div "Progress Bar" at bounding box center [648, 405] width 1 height 4
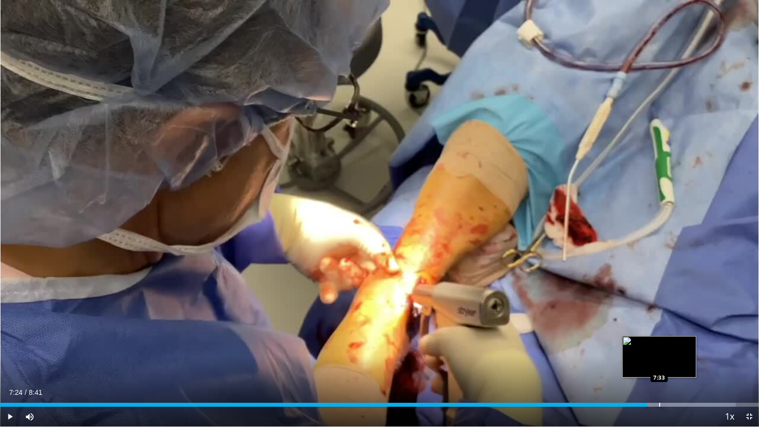
click at [659, 363] on div "Progress Bar" at bounding box center [659, 405] width 1 height 4
click at [672, 363] on div "Loaded : 98.86% 7:33 7:41" at bounding box center [379, 405] width 759 height 4
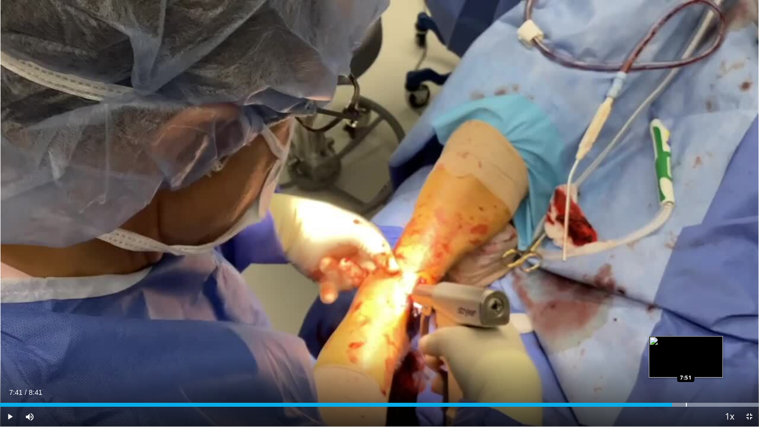
click at [687, 363] on div "Progress Bar" at bounding box center [686, 405] width 1 height 4
click at [698, 363] on div "Progress Bar" at bounding box center [698, 405] width 1 height 4
click at [701, 363] on div "Progress Bar" at bounding box center [701, 405] width 1 height 4
click at [709, 363] on div "Progress Bar" at bounding box center [708, 405] width 1 height 4
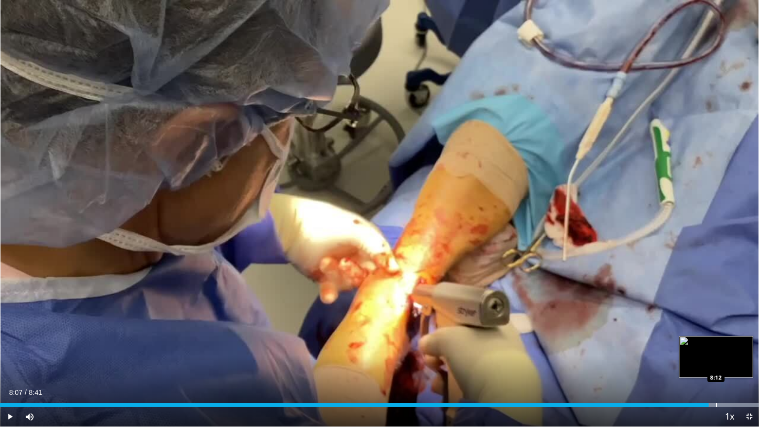
click at [716, 363] on div "Progress Bar" at bounding box center [716, 405] width 1 height 4
click at [726, 363] on div "Progress Bar" at bounding box center [726, 405] width 1 height 4
click at [730, 363] on div "Progress Bar" at bounding box center [730, 405] width 1 height 4
click at [734, 363] on div "Progress Bar" at bounding box center [734, 405] width 1 height 4
click at [743, 363] on div "Progress Bar" at bounding box center [743, 405] width 1 height 4
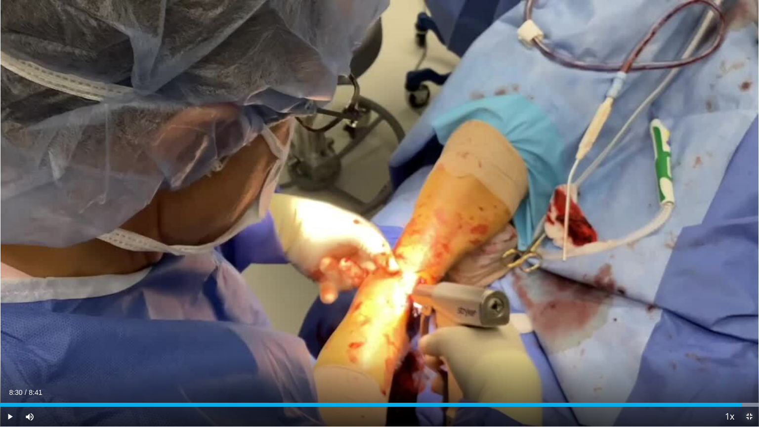
click at [747, 363] on span "Video Player" at bounding box center [750, 417] width 20 height 20
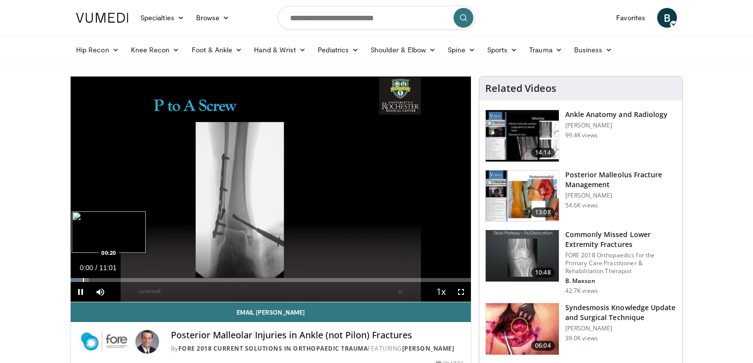
click at [83, 279] on div "Progress Bar" at bounding box center [83, 280] width 1 height 4
click at [99, 279] on div "Progress Bar" at bounding box center [98, 280] width 1 height 4
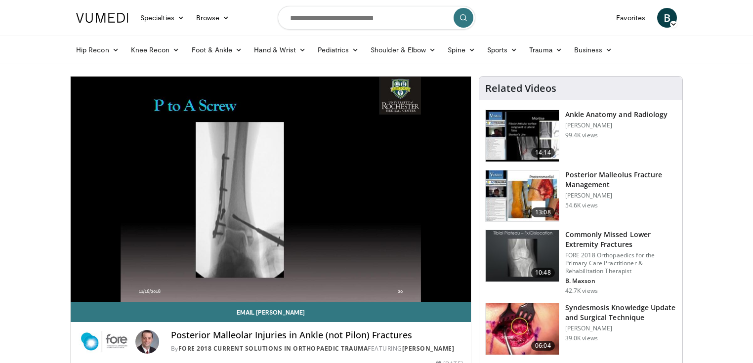
click at [107, 279] on video-js "**********" at bounding box center [271, 190] width 400 height 226
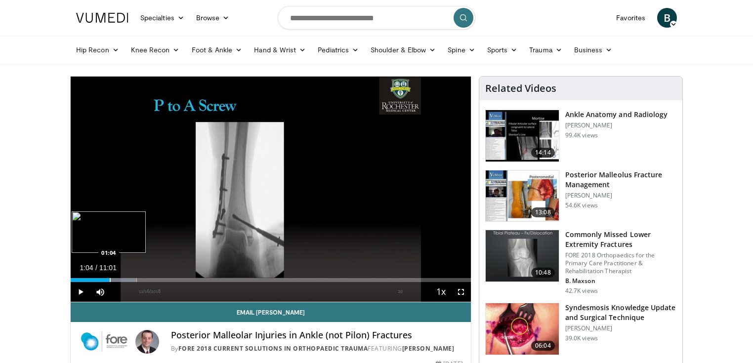
click at [110, 281] on div "Progress Bar" at bounding box center [110, 280] width 1 height 4
click at [120, 281] on div "Progress Bar" at bounding box center [120, 280] width 1 height 4
click at [131, 281] on div "Progress Bar" at bounding box center [130, 280] width 1 height 4
click at [138, 282] on div "Progress Bar" at bounding box center [138, 280] width 1 height 4
click at [145, 283] on div "Current Time 1:51 / Duration 11:01 Pause Skip Backward Skip Forward Mute Loaded…" at bounding box center [271, 292] width 400 height 20
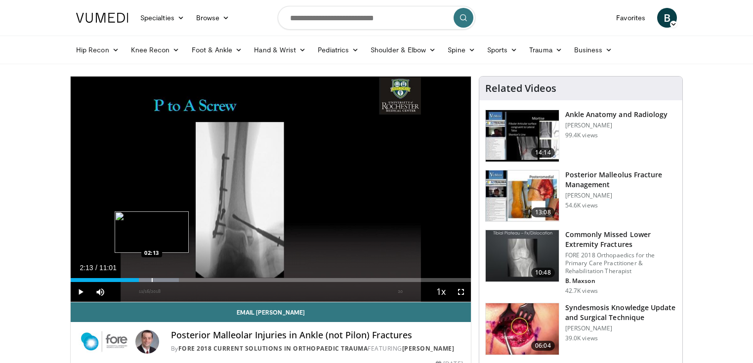
click at [152, 279] on div "Progress Bar" at bounding box center [152, 280] width 1 height 4
click at [169, 279] on div "Loaded : 30.00% 02:16 02:44" at bounding box center [271, 280] width 400 height 4
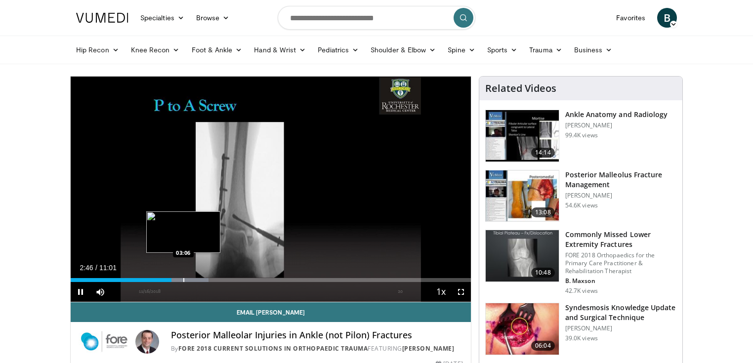
click at [183, 281] on div "Progress Bar" at bounding box center [183, 280] width 1 height 4
click at [199, 279] on div "Progress Bar" at bounding box center [199, 280] width 1 height 4
click at [209, 281] on div "Progress Bar" at bounding box center [209, 280] width 1 height 4
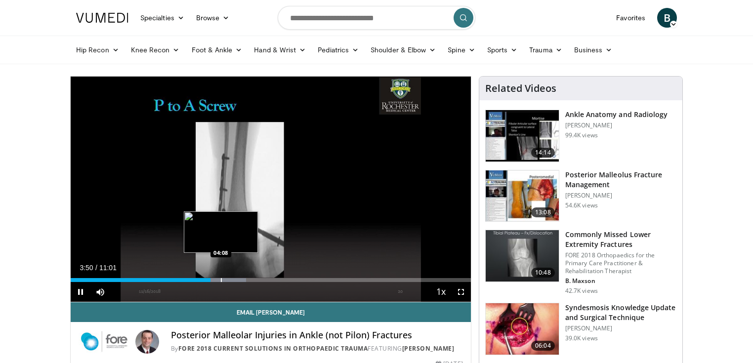
click at [221, 280] on div "Progress Bar" at bounding box center [221, 280] width 1 height 4
click at [232, 280] on div "Progress Bar" at bounding box center [231, 280] width 1 height 4
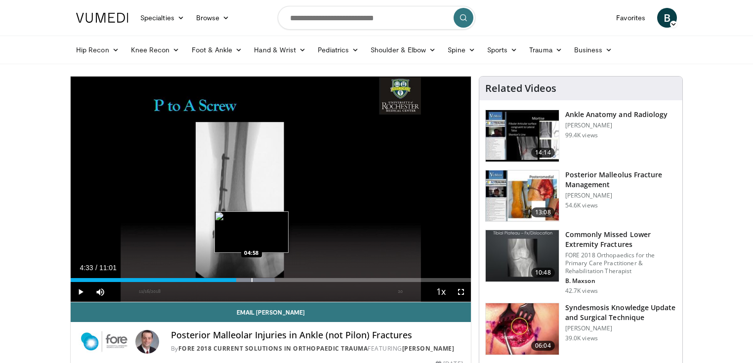
click at [252, 281] on div "Progress Bar" at bounding box center [252, 280] width 1 height 4
click at [267, 279] on div "Progress Bar" at bounding box center [266, 280] width 1 height 4
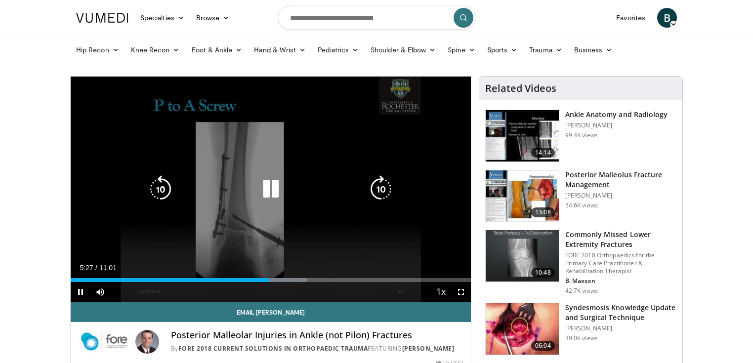
click at [295, 253] on div "10 seconds Tap to unmute" at bounding box center [271, 189] width 400 height 225
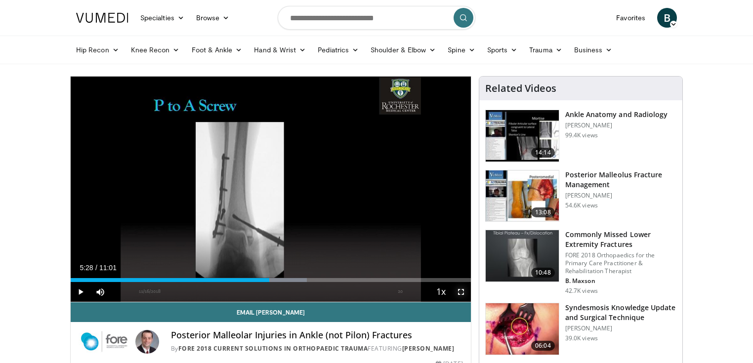
click at [460, 293] on span "Video Player" at bounding box center [461, 292] width 20 height 20
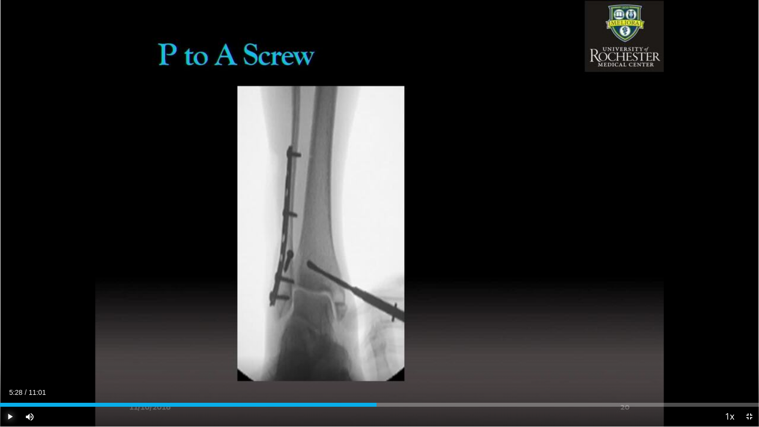
click at [9, 363] on span "Video Player" at bounding box center [10, 417] width 20 height 20
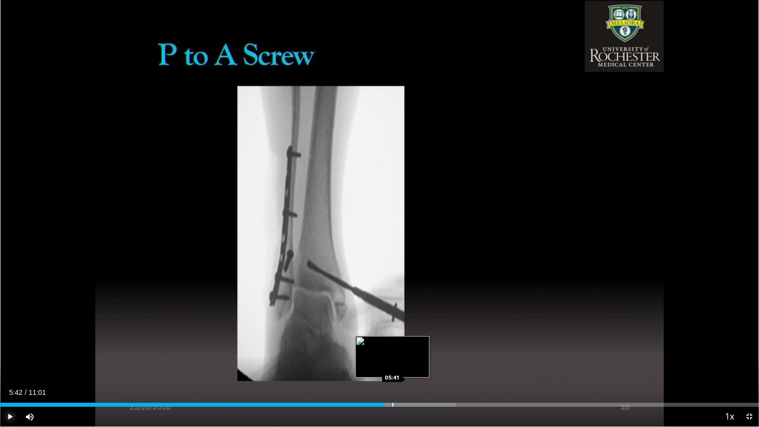
click at [393, 363] on div "Progress Bar" at bounding box center [393, 405] width 1 height 4
click at [400, 363] on div "Progress Bar" at bounding box center [399, 405] width 1 height 4
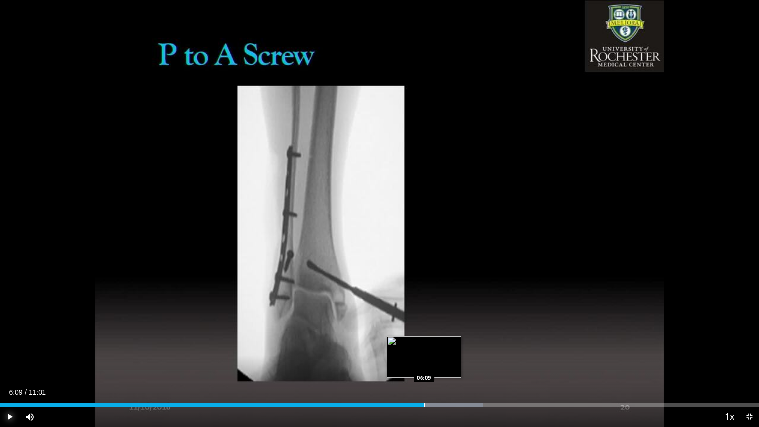
click at [424, 363] on div "Progress Bar" at bounding box center [424, 405] width 1 height 4
click at [442, 363] on div "Loaded : 66.00% 06:24 06:24" at bounding box center [379, 401] width 759 height 9
click at [453, 363] on div "Loaded : 67.50% 06:26 06:33" at bounding box center [379, 401] width 759 height 9
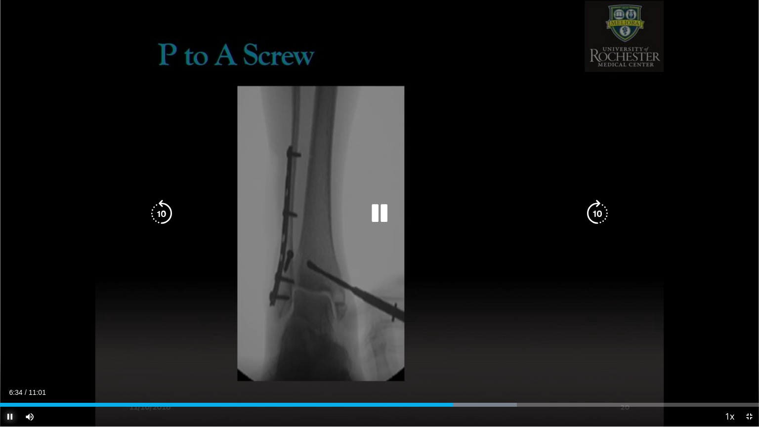
click at [461, 363] on div "Loaded : 68.13% 06:34 06:41" at bounding box center [379, 401] width 759 height 9
click at [472, 363] on div "Loaded : 70.50% 06:42 06:50" at bounding box center [379, 401] width 759 height 9
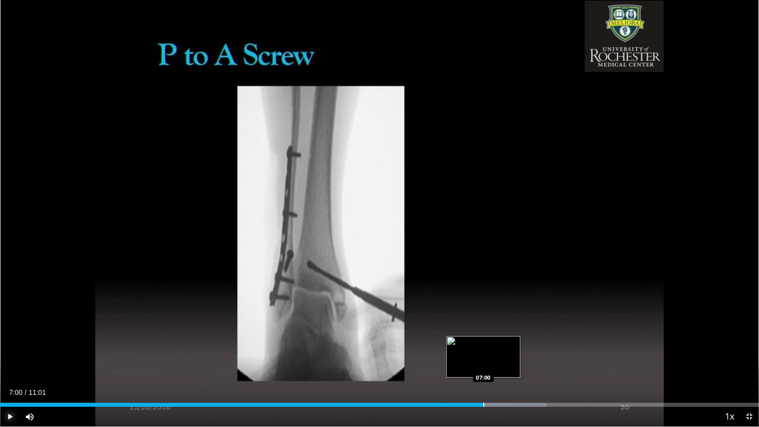
click at [483, 363] on div "Progress Bar" at bounding box center [483, 405] width 1 height 4
click at [498, 363] on div "Progress Bar" at bounding box center [498, 405] width 1 height 4
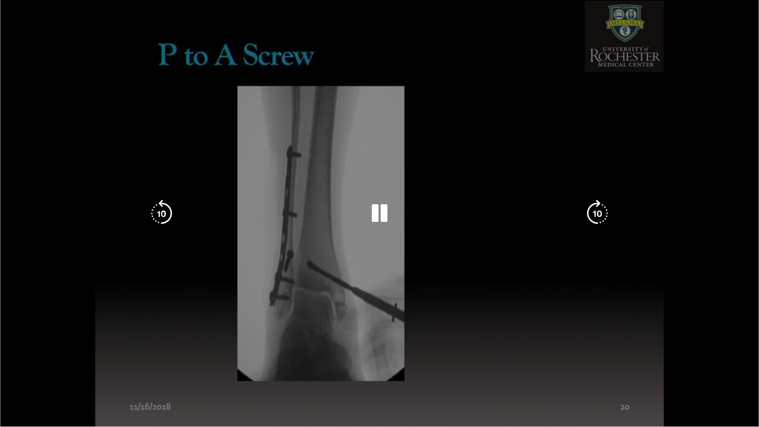
click at [510, 363] on div "10 seconds Tap to unmute" at bounding box center [379, 213] width 759 height 427
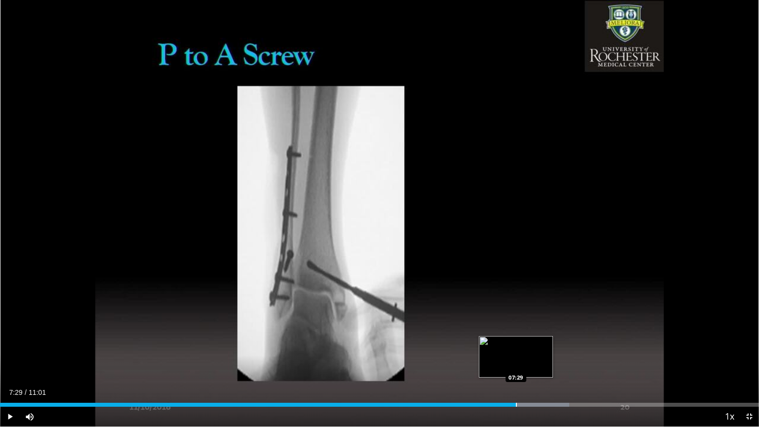
click at [517, 363] on div "Progress Bar" at bounding box center [516, 405] width 1 height 4
click at [532, 363] on div "Progress Bar" at bounding box center [532, 405] width 1 height 4
click at [544, 363] on div "Progress Bar" at bounding box center [544, 405] width 1 height 4
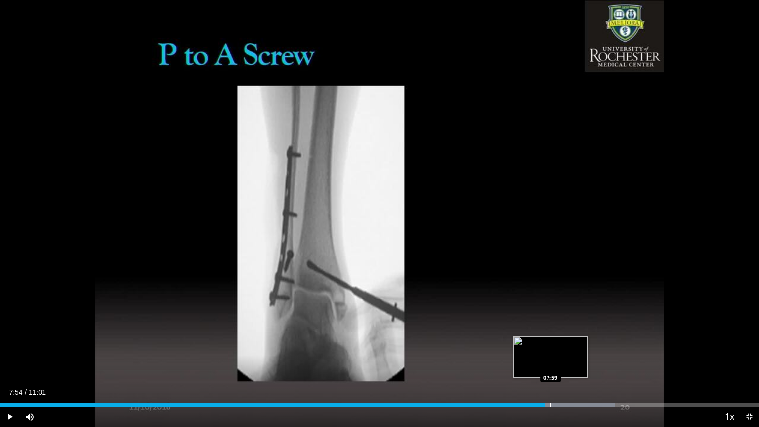
click at [551, 363] on div "Progress Bar" at bounding box center [551, 405] width 1 height 4
click at [562, 363] on div "Progress Bar" at bounding box center [562, 405] width 1 height 4
click at [572, 363] on div "Progress Bar" at bounding box center [572, 405] width 1 height 4
click at [578, 363] on div "Progress Bar" at bounding box center [578, 405] width 1 height 4
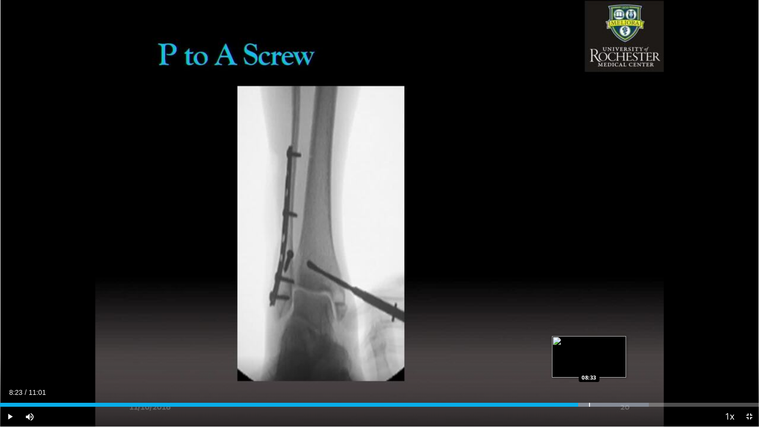
click at [589, 363] on div "Progress Bar" at bounding box center [589, 405] width 1 height 4
click at [604, 363] on div "Loaded : 87.01% 08:46 08:46" at bounding box center [379, 401] width 759 height 9
click at [614, 363] on div "Loaded : 89.32% 08:46 08:54" at bounding box center [379, 401] width 759 height 9
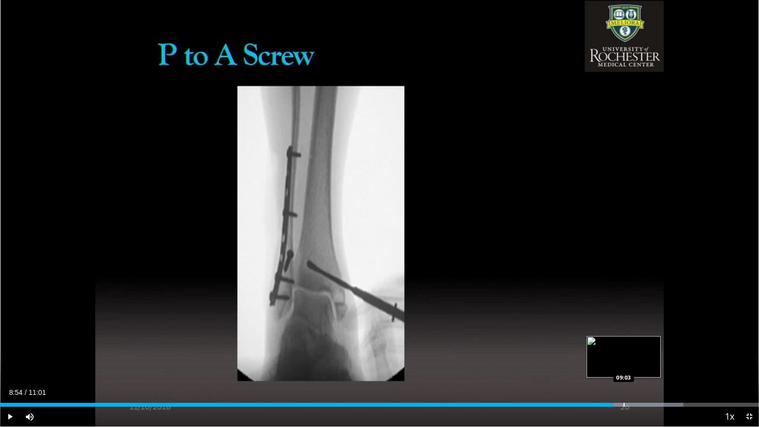
click at [623, 363] on div "Loaded : 90.01% 08:54 09:03" at bounding box center [379, 401] width 759 height 9
click at [636, 363] on div "Loaded : 91.51% 09:03 09:13" at bounding box center [379, 401] width 759 height 9
click at [651, 363] on div "Loaded : 93.01% 09:13 09:26" at bounding box center [379, 401] width 759 height 9
click at [660, 363] on div "Loaded : 93.86% 09:26 09:34" at bounding box center [379, 401] width 759 height 9
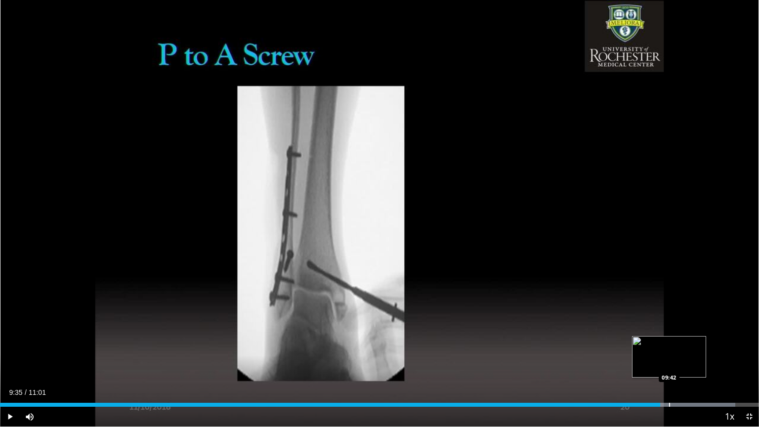
click at [669, 363] on div "Loaded : 96.89% 09:35 09:42" at bounding box center [379, 401] width 759 height 9
click at [678, 363] on div "Loaded : 97.51% 09:42 09:51" at bounding box center [379, 401] width 759 height 9
click at [684, 363] on div "Loaded : 99.01% 09:56 09:56" at bounding box center [379, 401] width 759 height 9
click at [694, 363] on div "Loaded : 99.92% 09:56 10:03" at bounding box center [379, 401] width 759 height 9
click at [701, 363] on div "Loaded : 100.00% 10:10 10:10" at bounding box center [379, 401] width 759 height 9
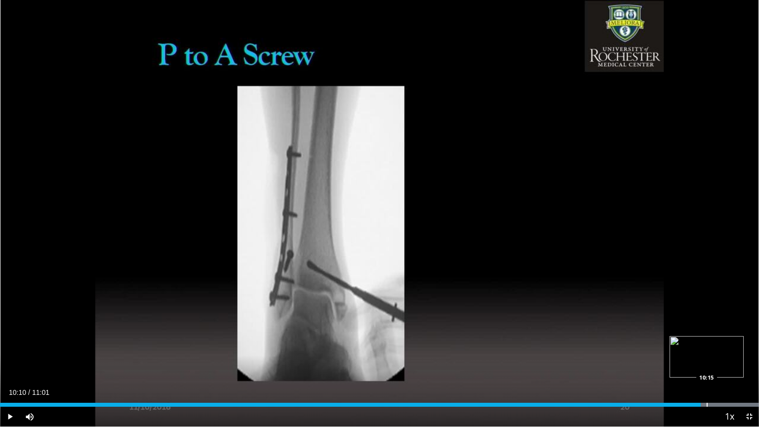
click at [707, 363] on div "Loaded : 100.00% 10:10 10:15" at bounding box center [379, 401] width 759 height 9
click at [713, 363] on div "Progress Bar" at bounding box center [713, 405] width 1 height 4
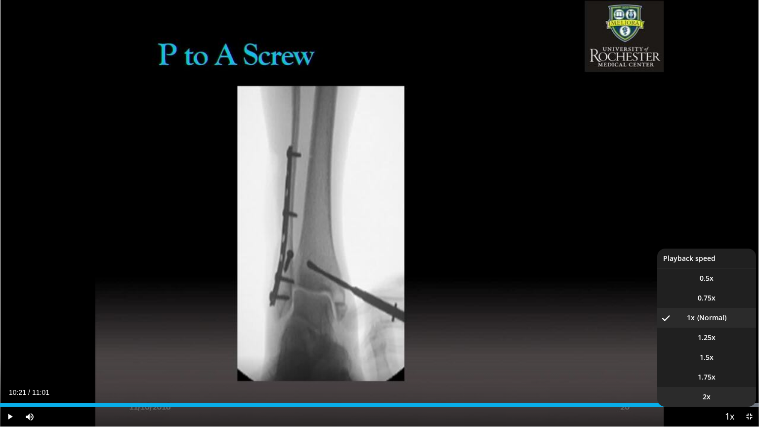
click at [724, 363] on li "2x" at bounding box center [706, 397] width 99 height 20
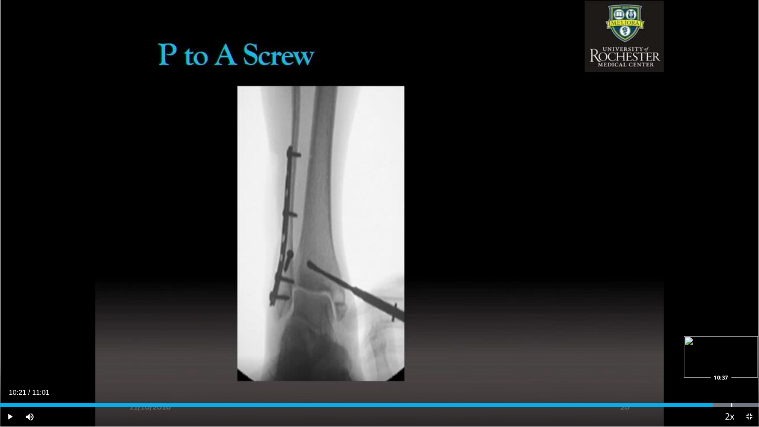
click at [732, 363] on div "Progress Bar" at bounding box center [732, 405] width 1 height 4
click at [739, 363] on div "Progress Bar" at bounding box center [739, 405] width 1 height 4
click at [748, 363] on span "Video Player" at bounding box center [750, 417] width 20 height 20
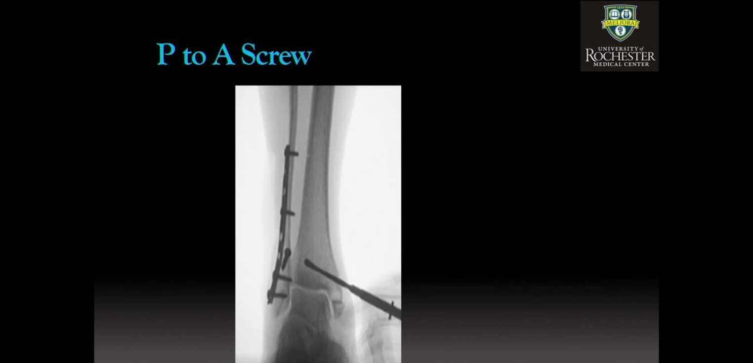
scroll to position [910, 0]
